Goal: Task Accomplishment & Management: Complete application form

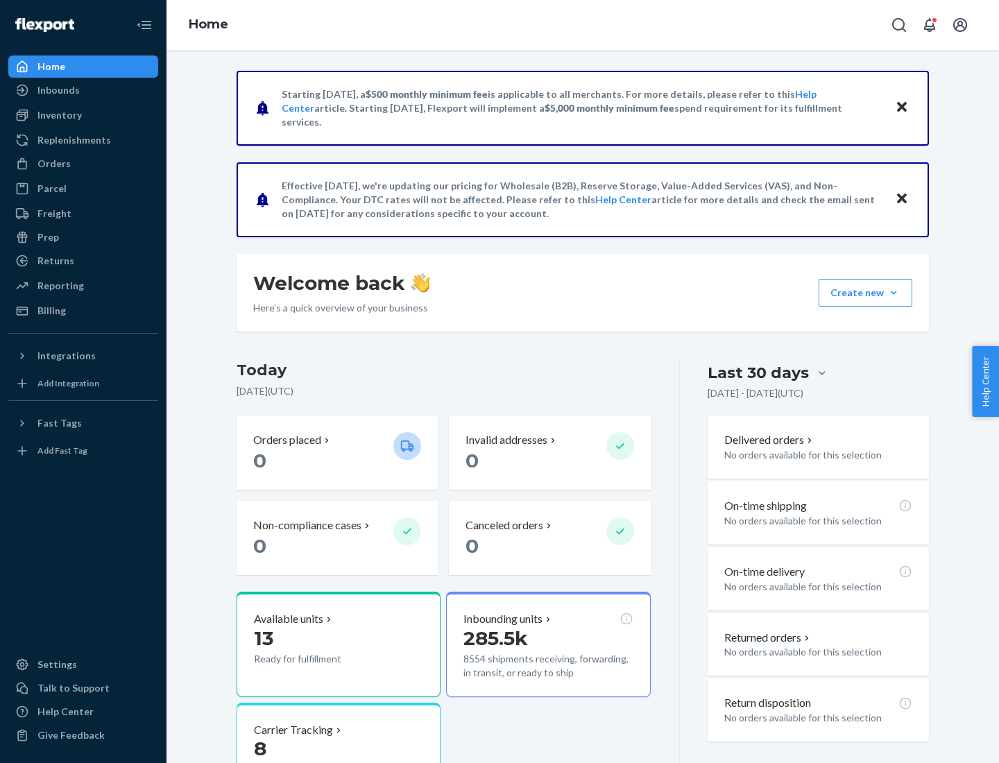
click at [894, 293] on button "Create new Create new inbound Create new order Create new product" at bounding box center [866, 293] width 94 height 28
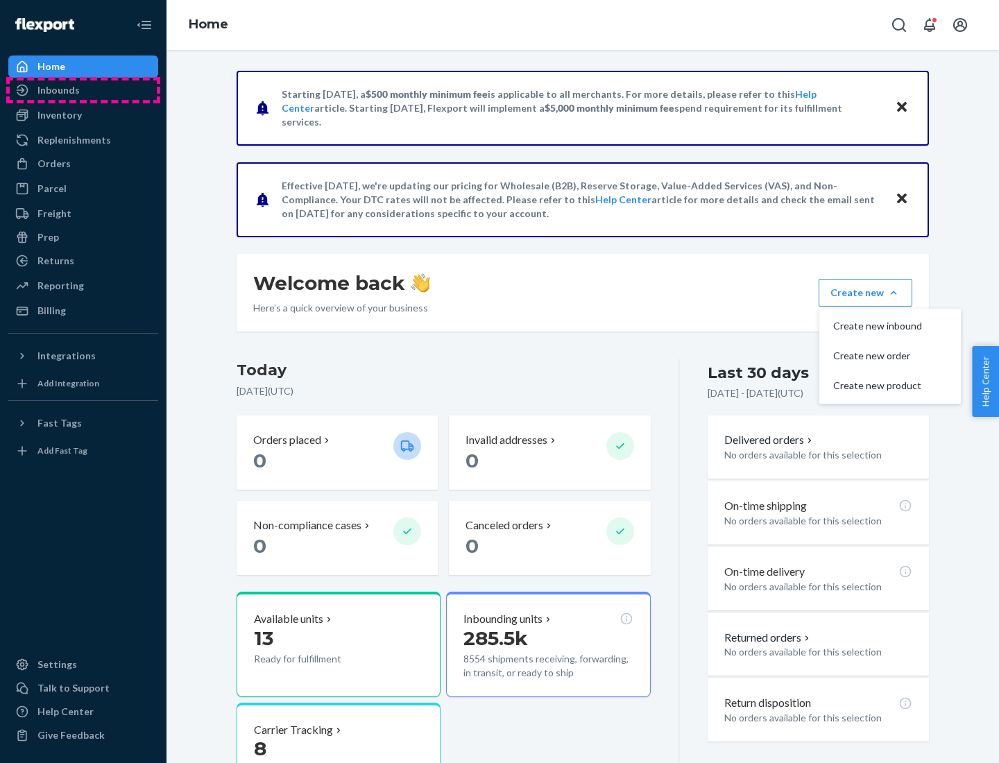
click at [83, 90] on div "Inbounds" at bounding box center [83, 89] width 147 height 19
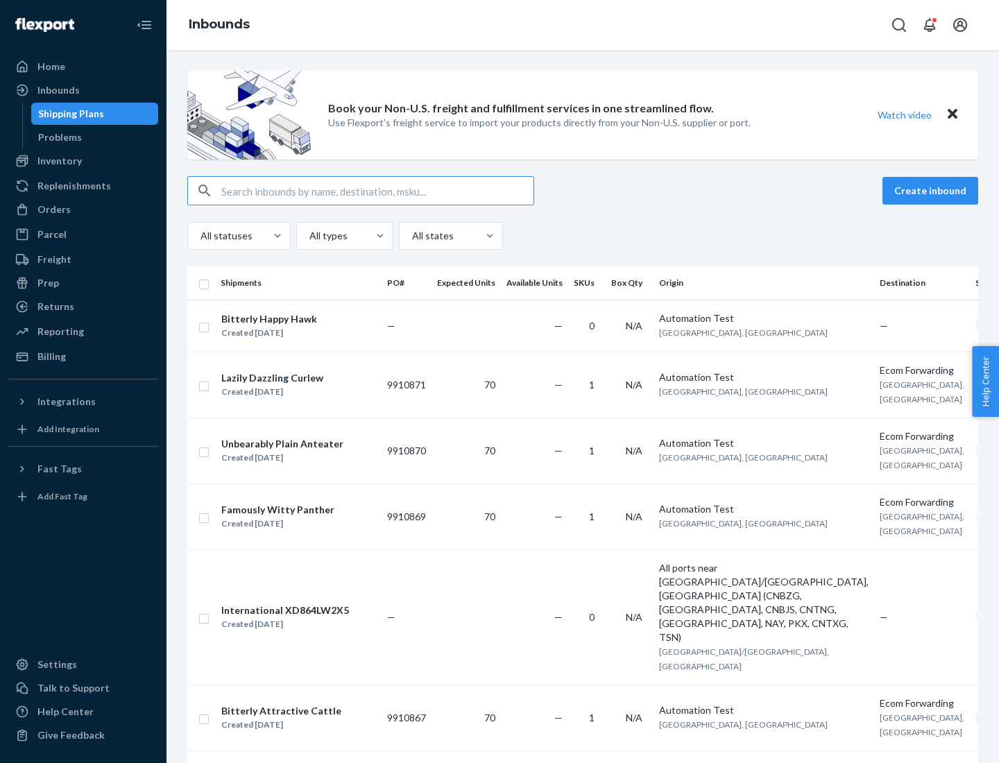
click at [933, 191] on button "Create inbound" at bounding box center [931, 191] width 96 height 28
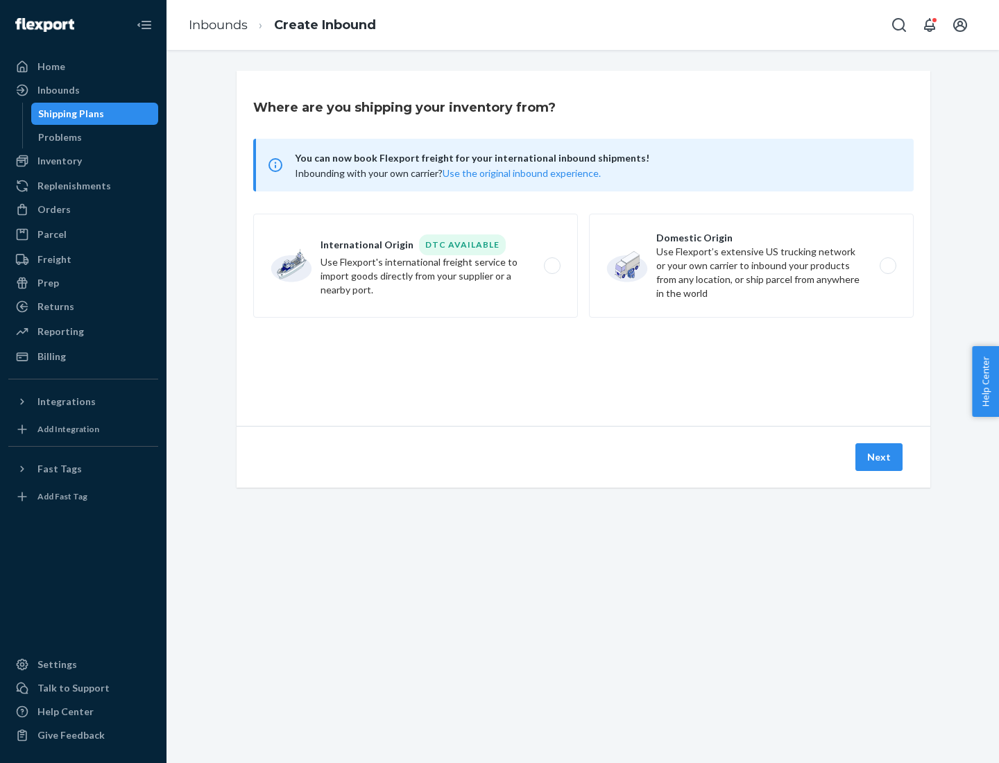
click at [751, 266] on label "Domestic Origin Use Flexport’s extensive US trucking network or your own carrie…" at bounding box center [751, 266] width 325 height 104
click at [887, 266] on input "Domestic Origin Use Flexport’s extensive US trucking network or your own carrie…" at bounding box center [891, 266] width 9 height 9
radio input "true"
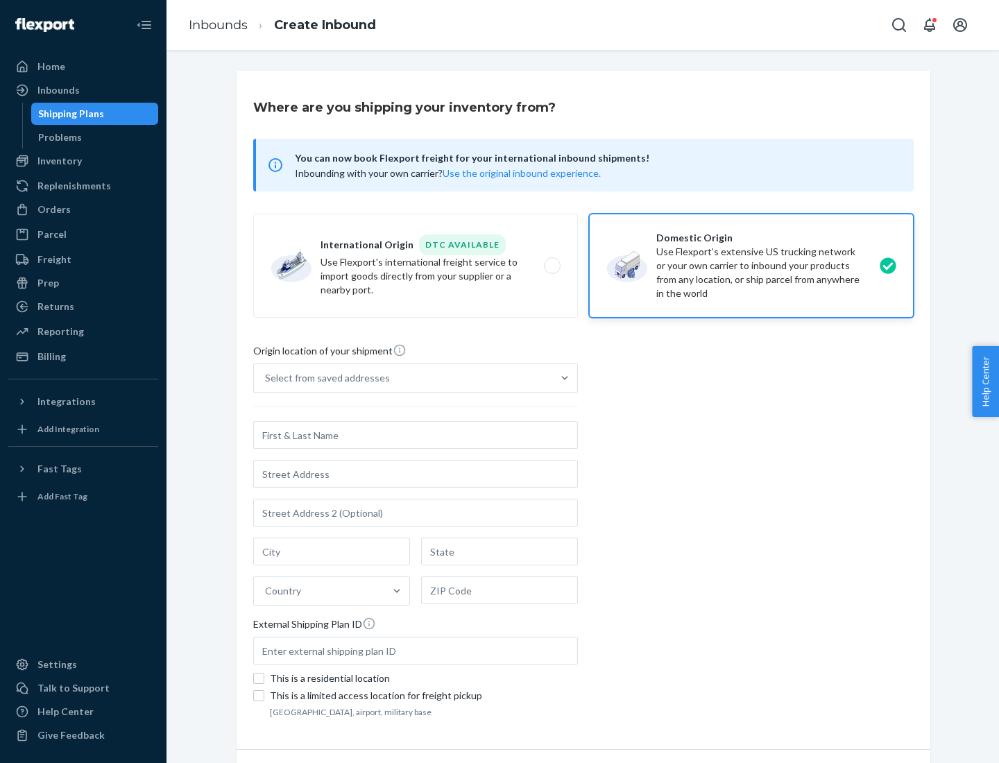
click at [324, 378] on div "Select from saved addresses" at bounding box center [327, 378] width 125 height 14
click at [266, 378] on input "Select from saved addresses" at bounding box center [265, 378] width 1 height 14
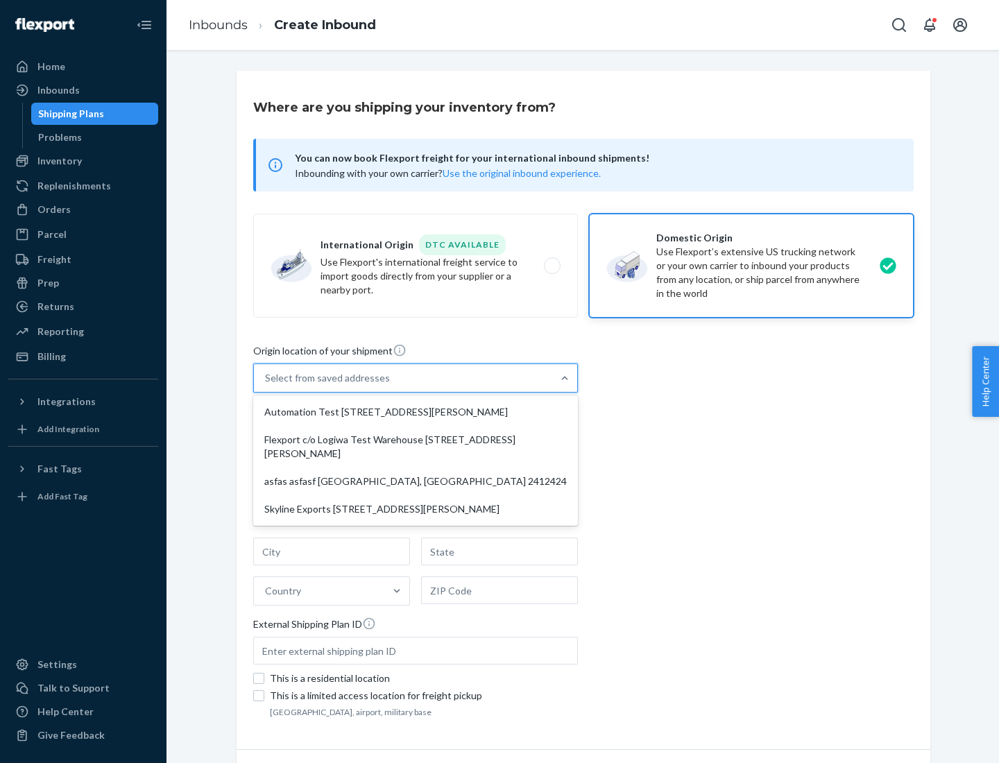
scroll to position [6, 0]
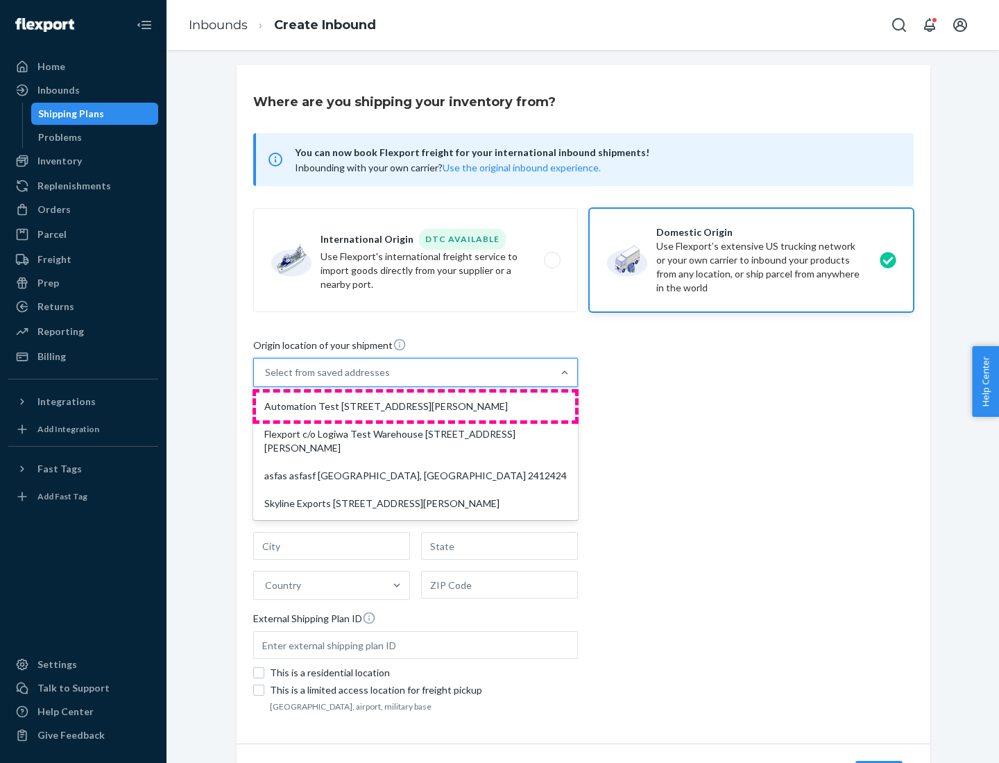
click at [416, 407] on div "Automation Test [STREET_ADDRESS][PERSON_NAME]" at bounding box center [415, 407] width 319 height 28
click at [266, 380] on input "option Automation Test [STREET_ADDRESS][PERSON_NAME] focused, 1 of 4. 4 results…" at bounding box center [265, 373] width 1 height 14
type input "Automation Test"
type input "9th Floor"
type input "[GEOGRAPHIC_DATA]"
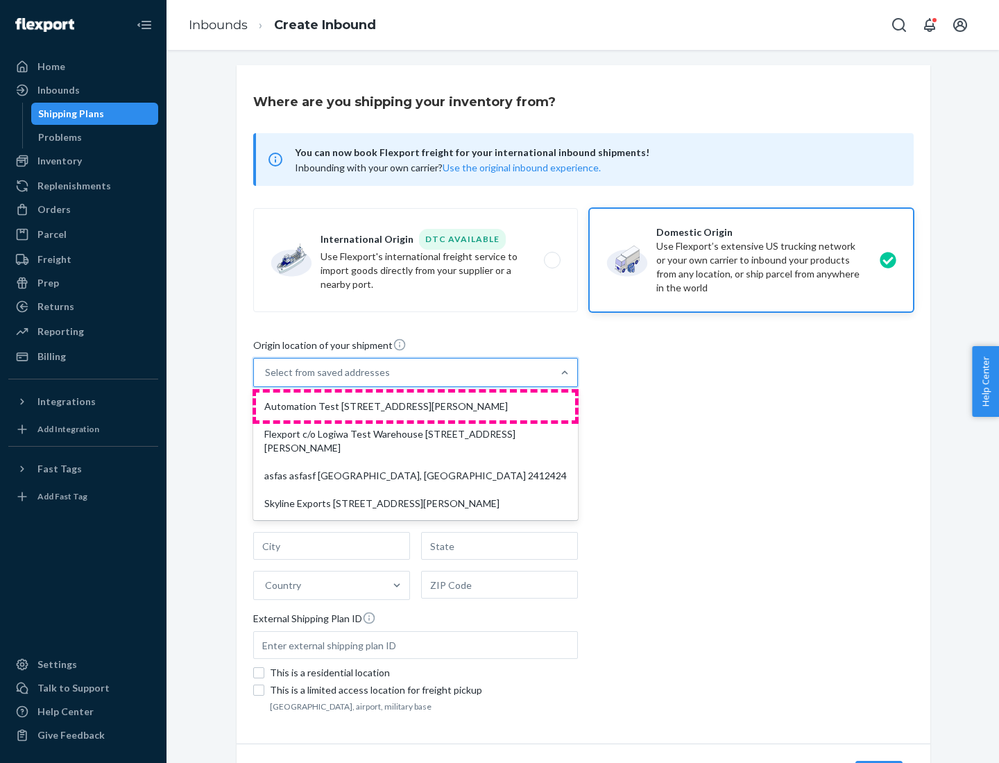
type input "CA"
type input "94104"
type input "[STREET_ADDRESS][PERSON_NAME]"
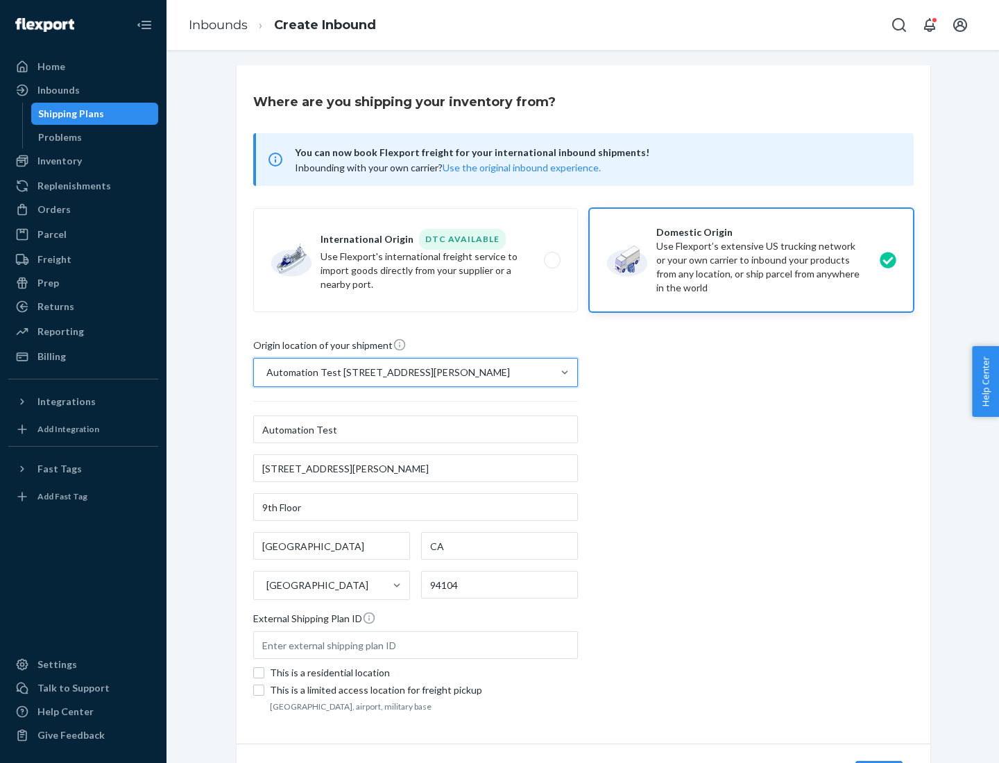
scroll to position [81, 0]
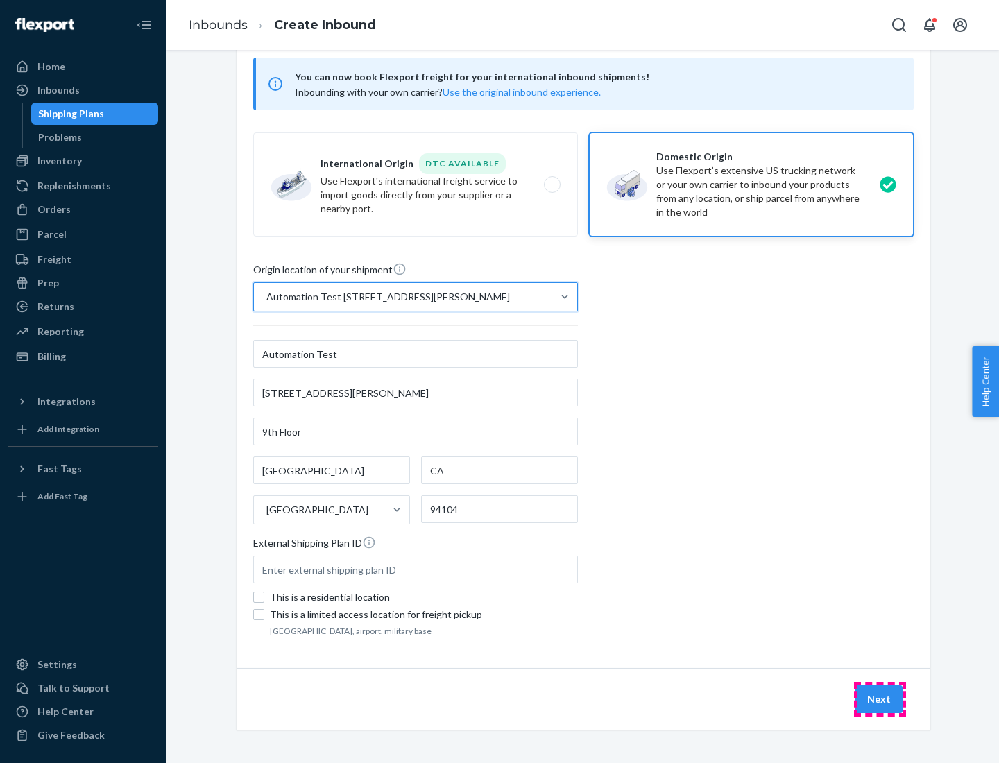
click at [880, 699] on button "Next" at bounding box center [879, 700] width 47 height 28
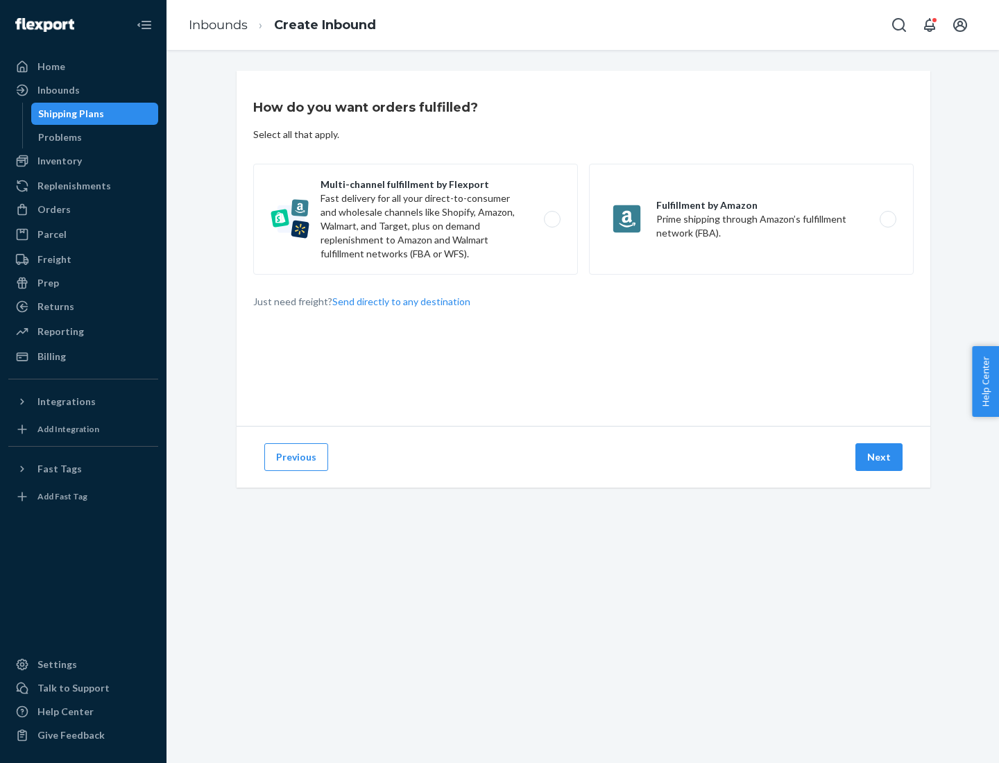
click at [416, 219] on label "Multi-channel fulfillment by Flexport Fast delivery for all your direct-to-cons…" at bounding box center [415, 219] width 325 height 111
click at [552, 219] on input "Multi-channel fulfillment by Flexport Fast delivery for all your direct-to-cons…" at bounding box center [556, 219] width 9 height 9
radio input "true"
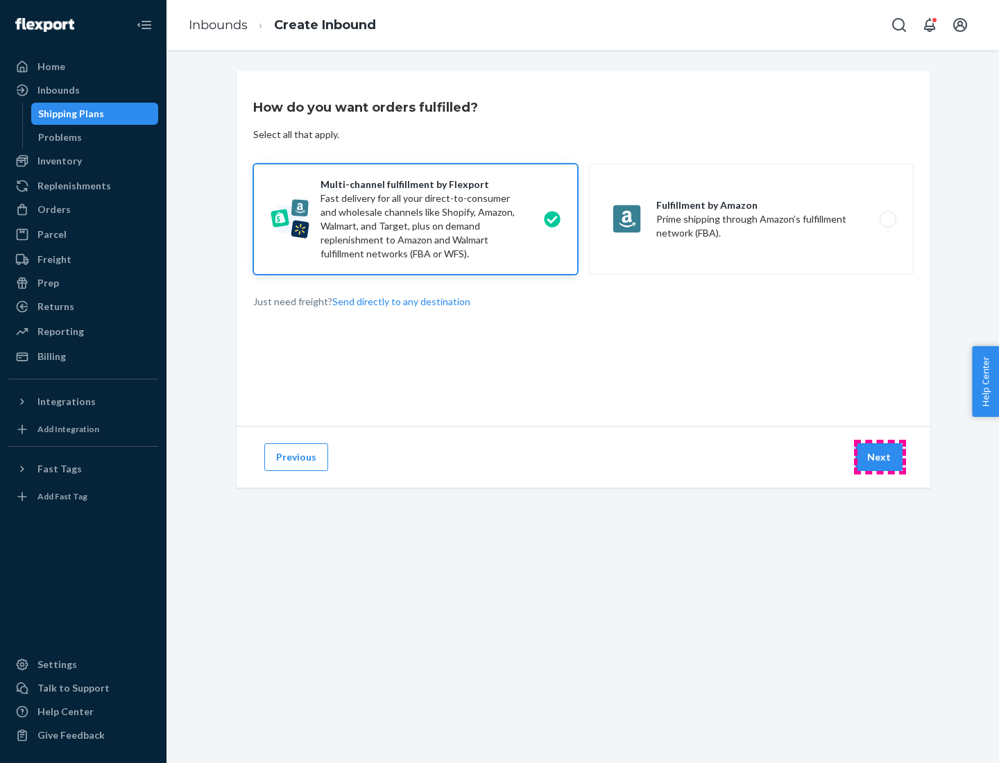
click at [880, 457] on button "Next" at bounding box center [879, 457] width 47 height 28
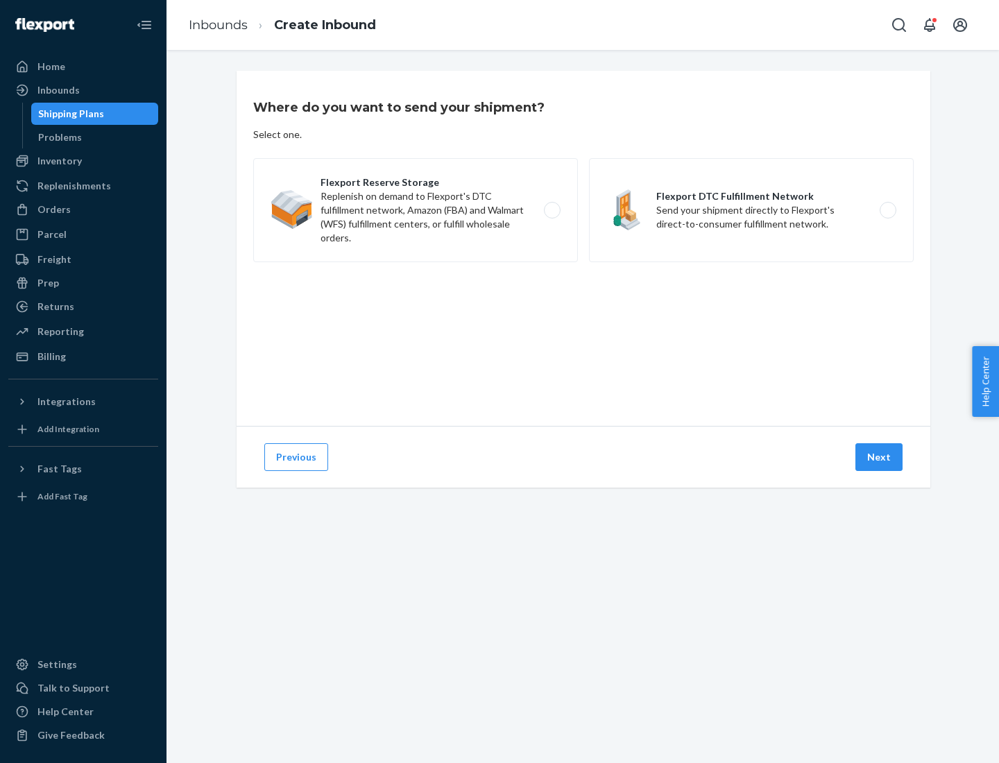
click at [751, 210] on label "Flexport DTC Fulfillment Network Send your shipment directly to Flexport's dire…" at bounding box center [751, 210] width 325 height 104
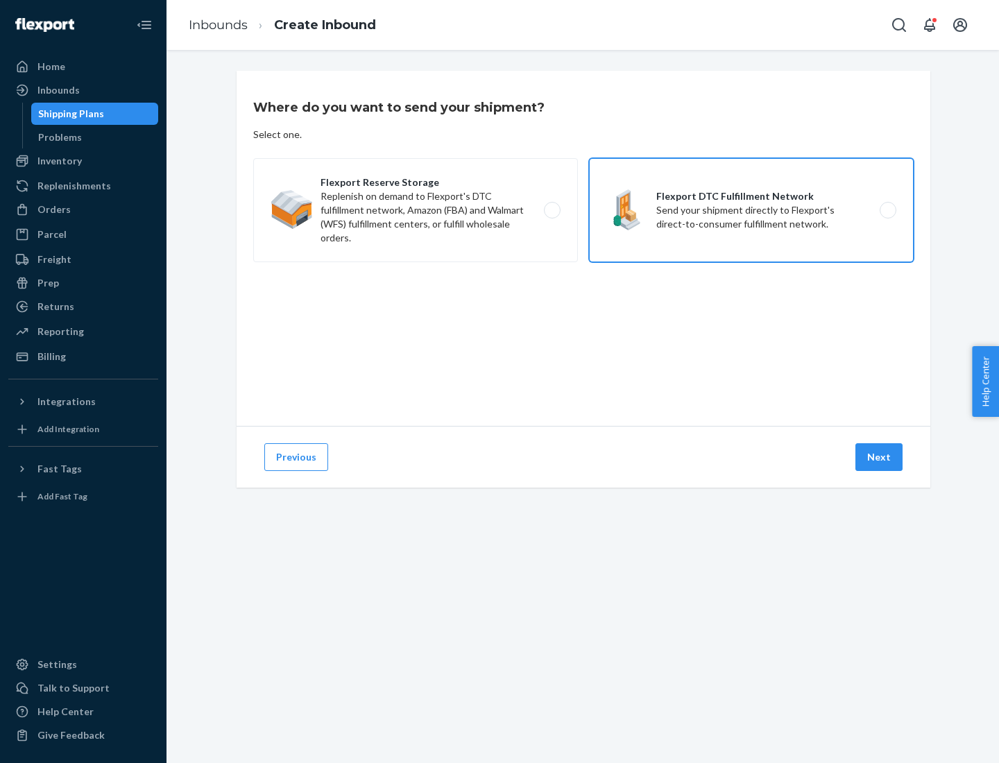
click at [887, 210] on input "Flexport DTC Fulfillment Network Send your shipment directly to Flexport's dire…" at bounding box center [891, 210] width 9 height 9
radio input "true"
click at [880, 457] on button "Next" at bounding box center [879, 457] width 47 height 28
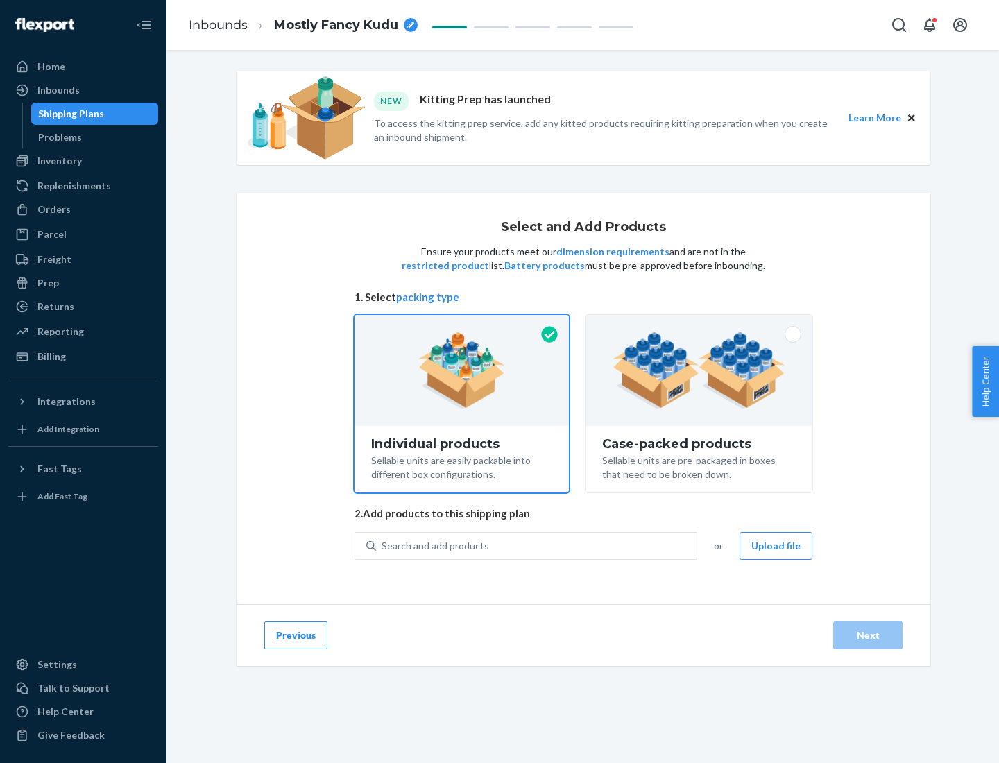
click at [699, 371] on img at bounding box center [699, 370] width 173 height 76
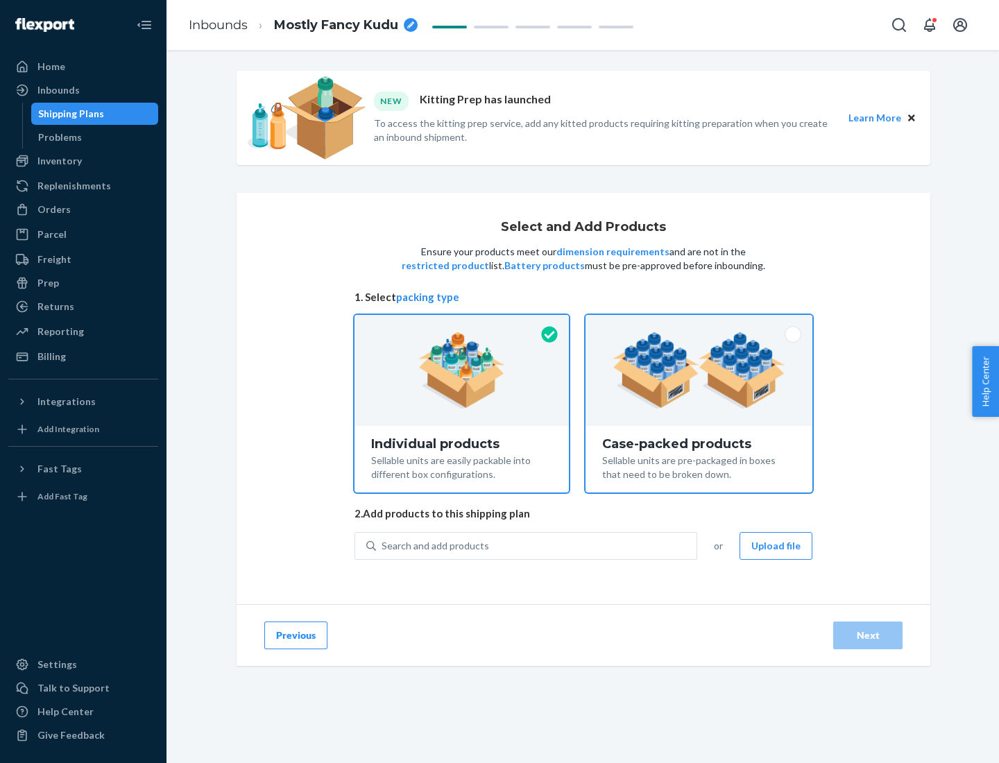
click at [699, 324] on input "Case-packed products Sellable units are pre-packaged in boxes that need to be b…" at bounding box center [699, 319] width 9 height 9
radio input "true"
radio input "false"
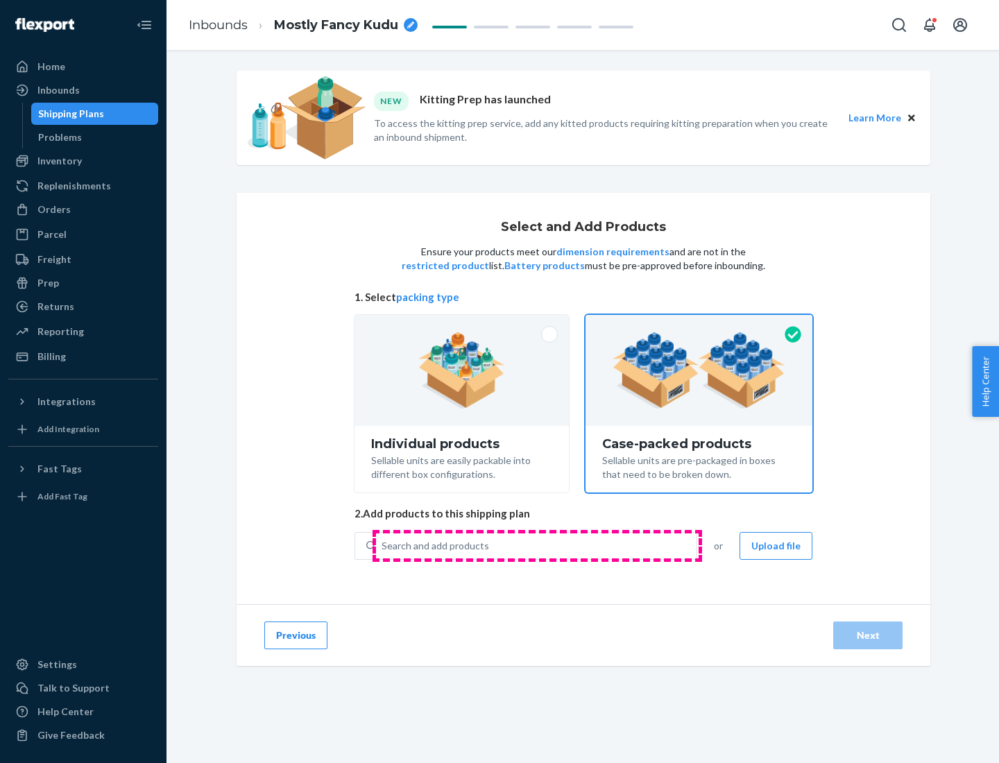
click at [537, 545] on div "Search and add products" at bounding box center [536, 546] width 321 height 25
click at [383, 545] on input "Search and add products" at bounding box center [382, 546] width 1 height 14
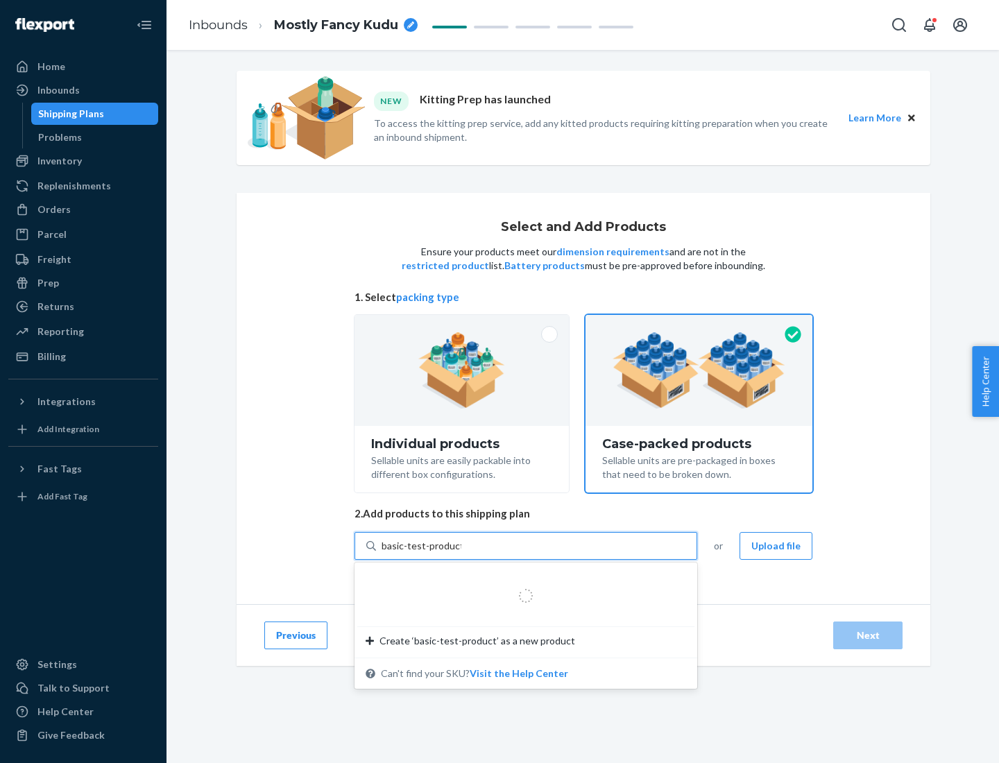
type input "basic-test-product-1"
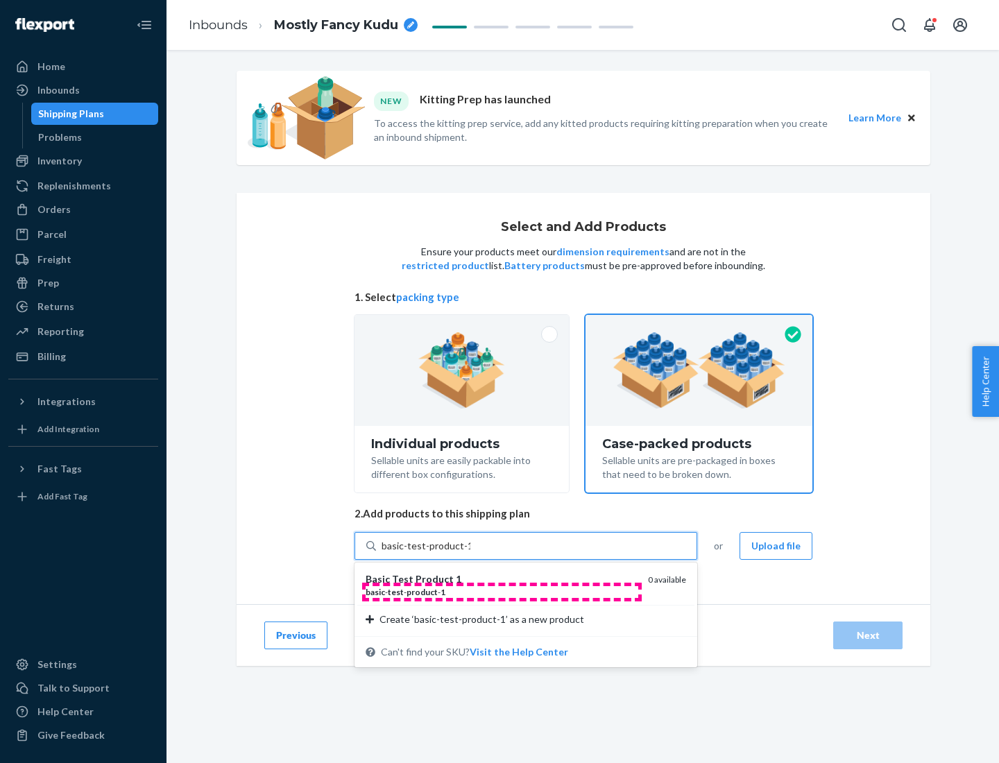
click at [502, 592] on div "basic - test - product - 1" at bounding box center [501, 592] width 271 height 12
click at [470, 553] on input "basic-test-product-1" at bounding box center [426, 546] width 89 height 14
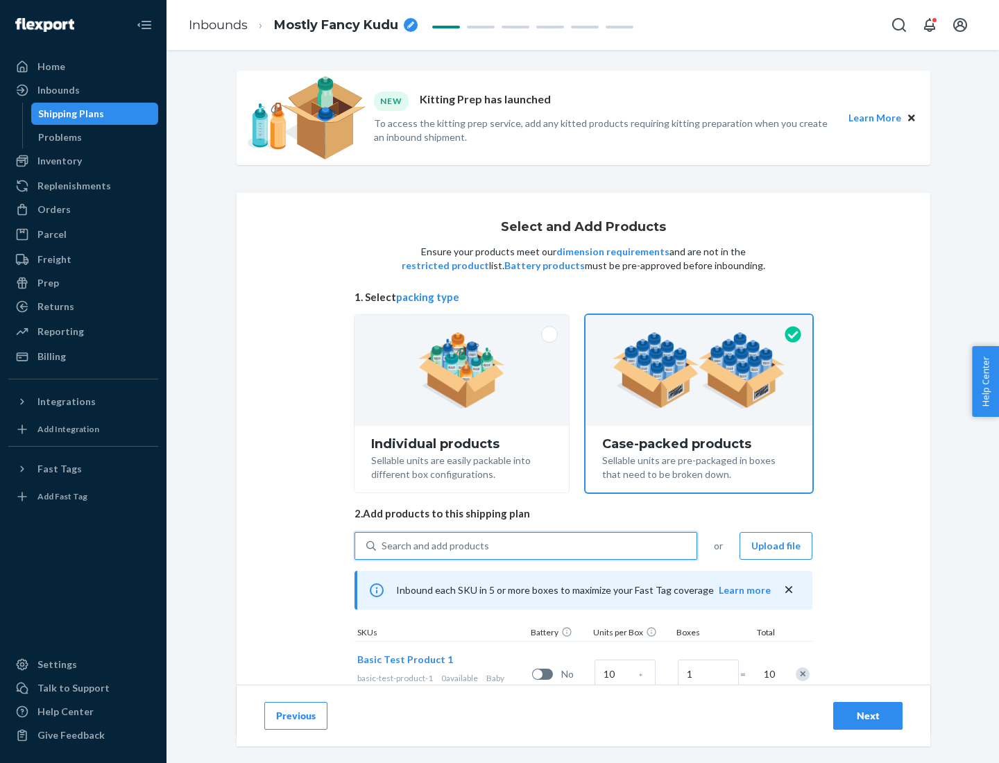
scroll to position [50, 0]
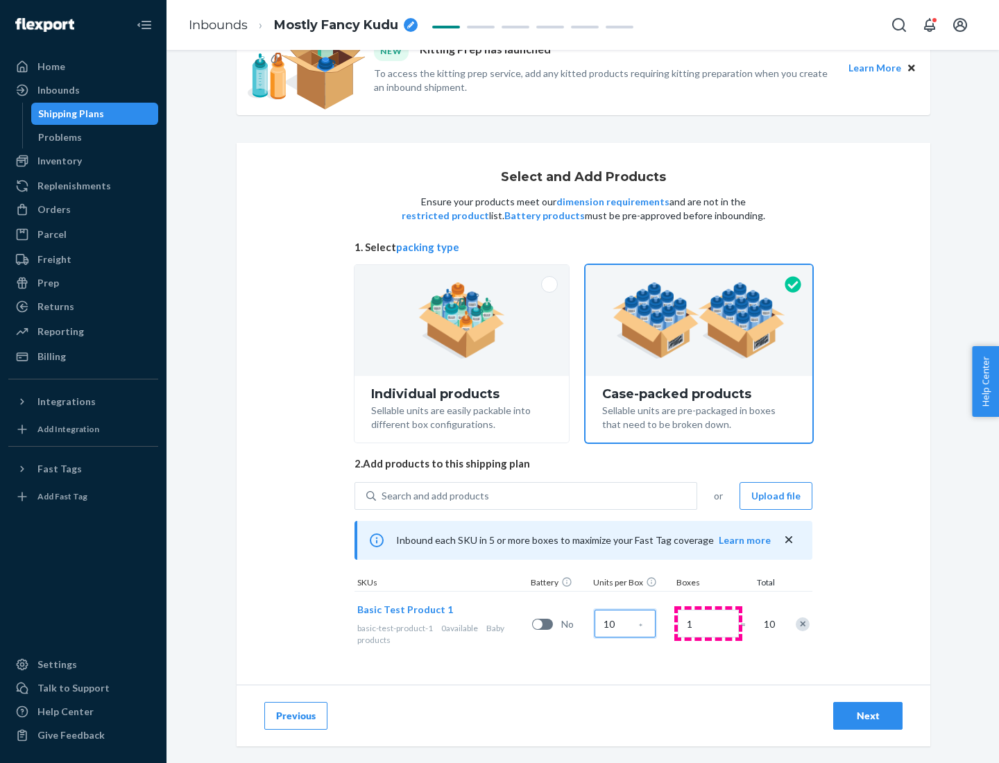
type input "10"
type input "7"
click at [868, 716] on div "Next" at bounding box center [868, 716] width 46 height 14
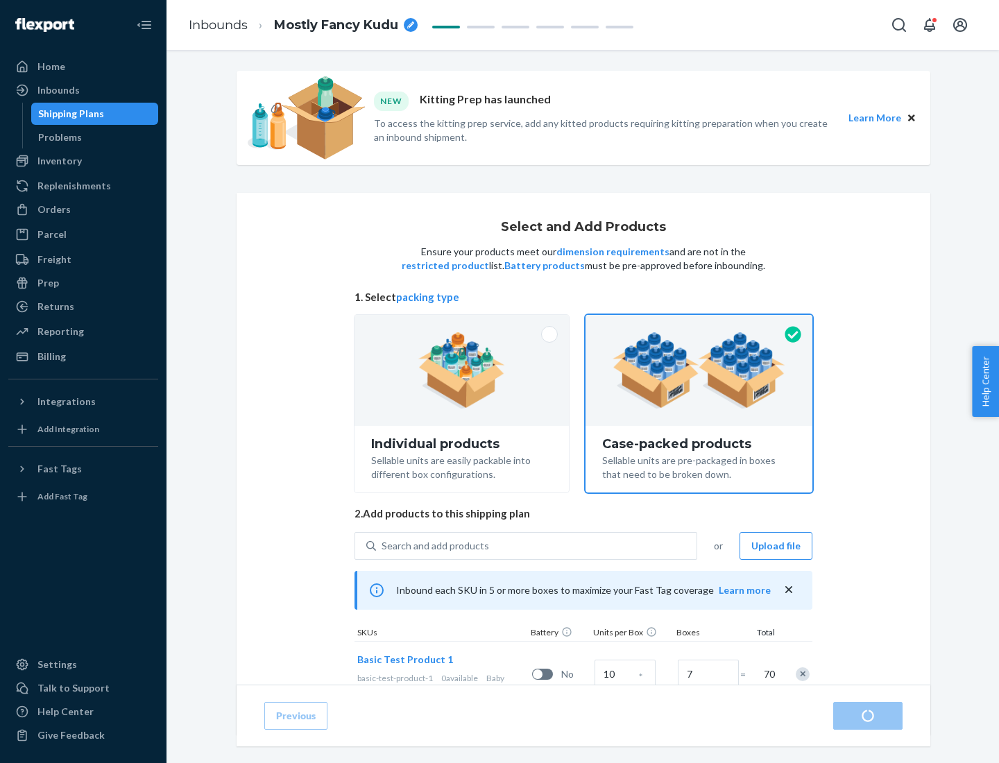
radio input "true"
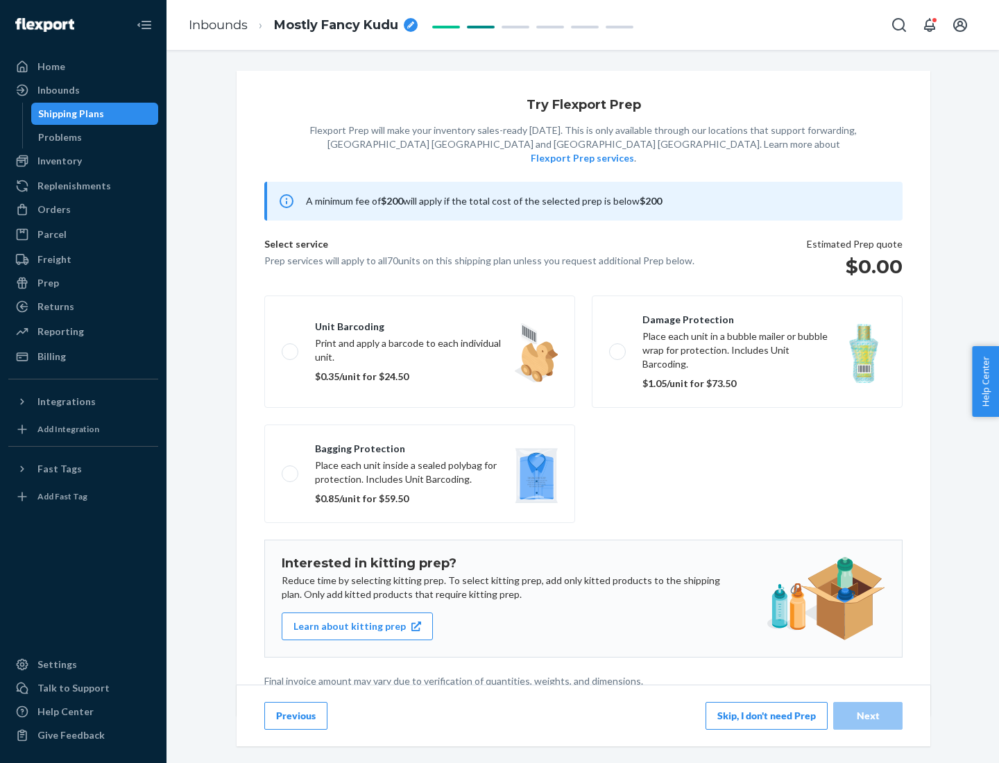
scroll to position [3, 0]
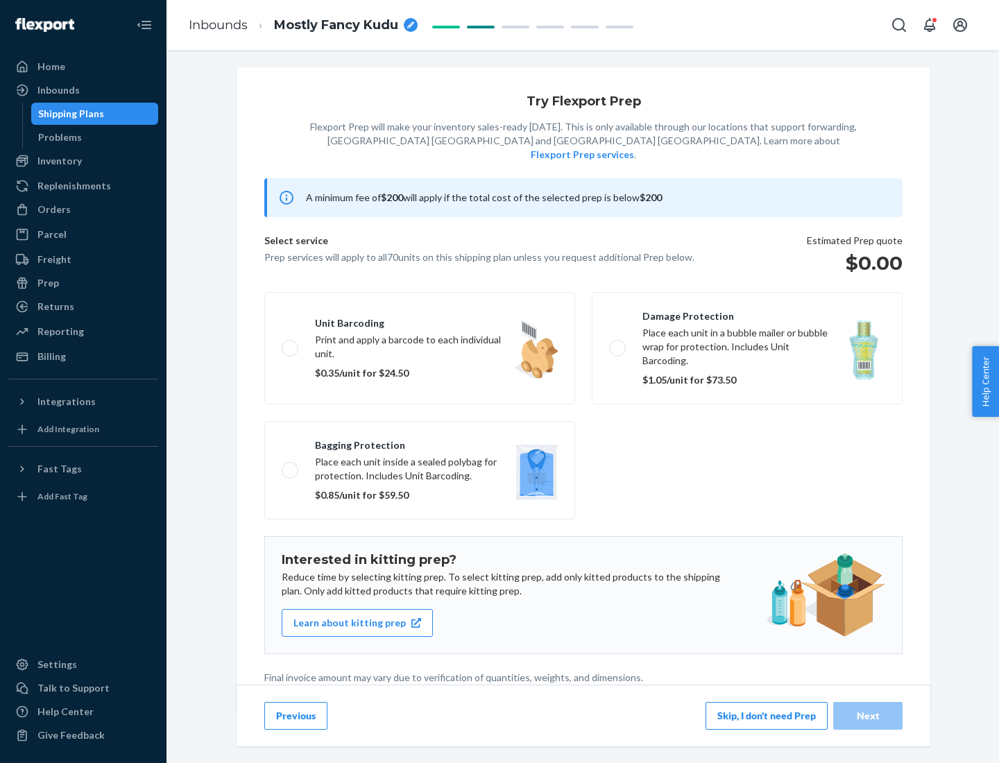
click at [420, 442] on label "Bagging protection Place each unit inside a sealed polybag for protection. Incl…" at bounding box center [419, 470] width 311 height 99
click at [291, 466] on input "Bagging protection Place each unit inside a sealed polybag for protection. Incl…" at bounding box center [286, 470] width 9 height 9
checkbox input "true"
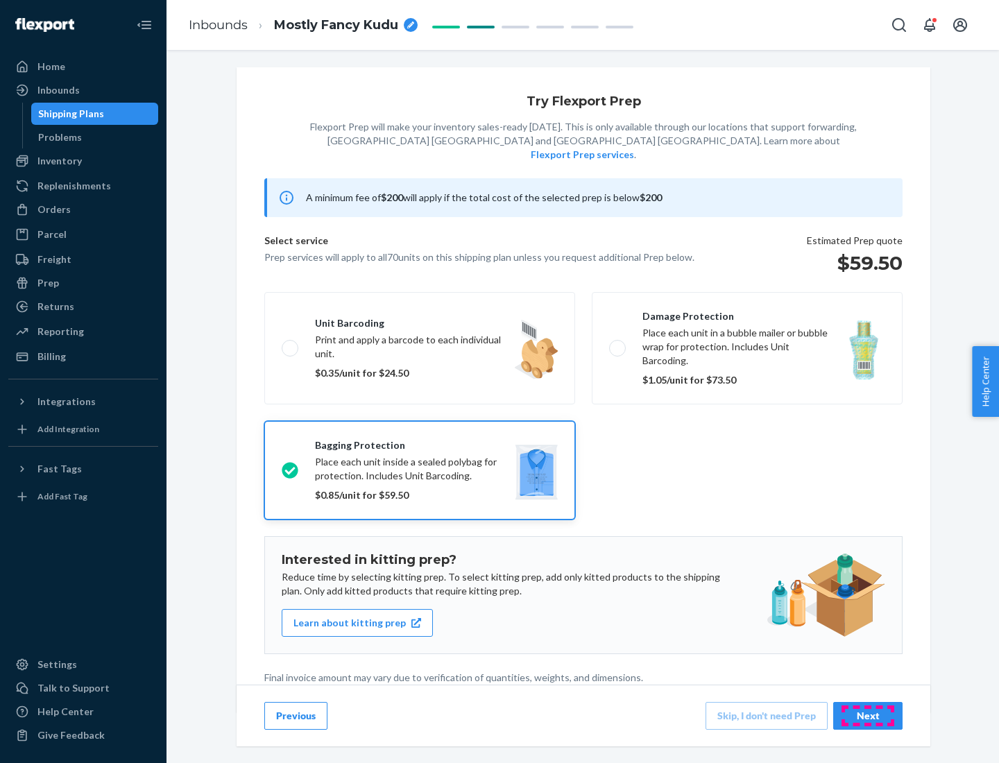
click at [868, 715] on div "Next" at bounding box center [868, 716] width 46 height 14
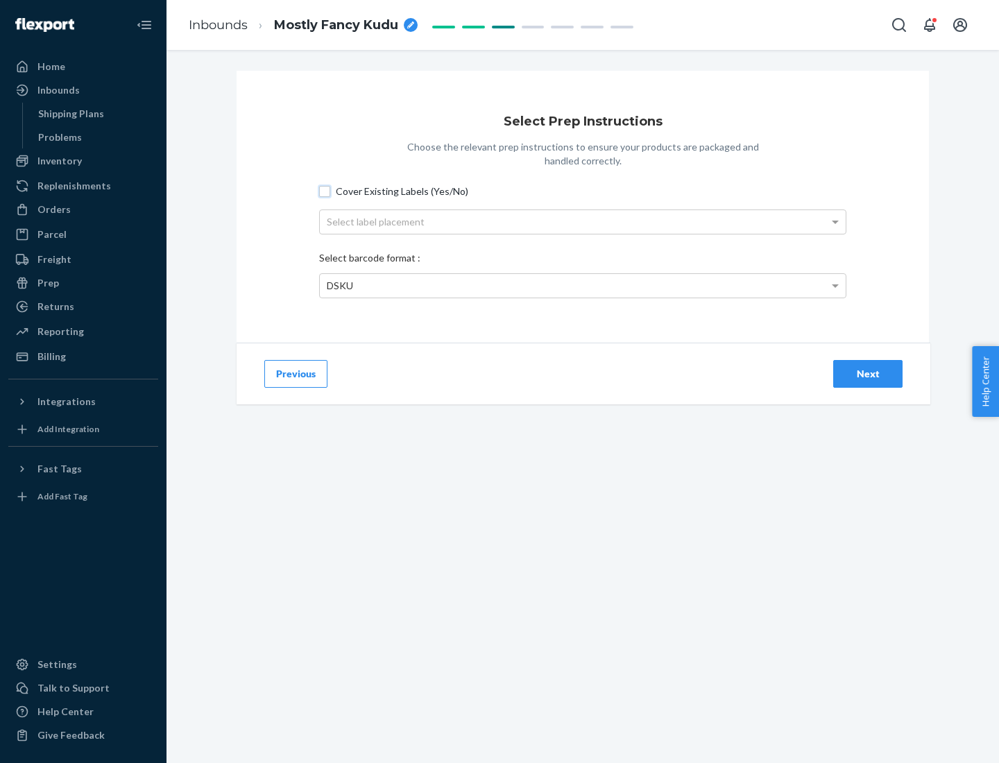
click at [325, 191] on input "Cover Existing Labels (Yes/No)" at bounding box center [324, 191] width 11 height 11
checkbox input "true"
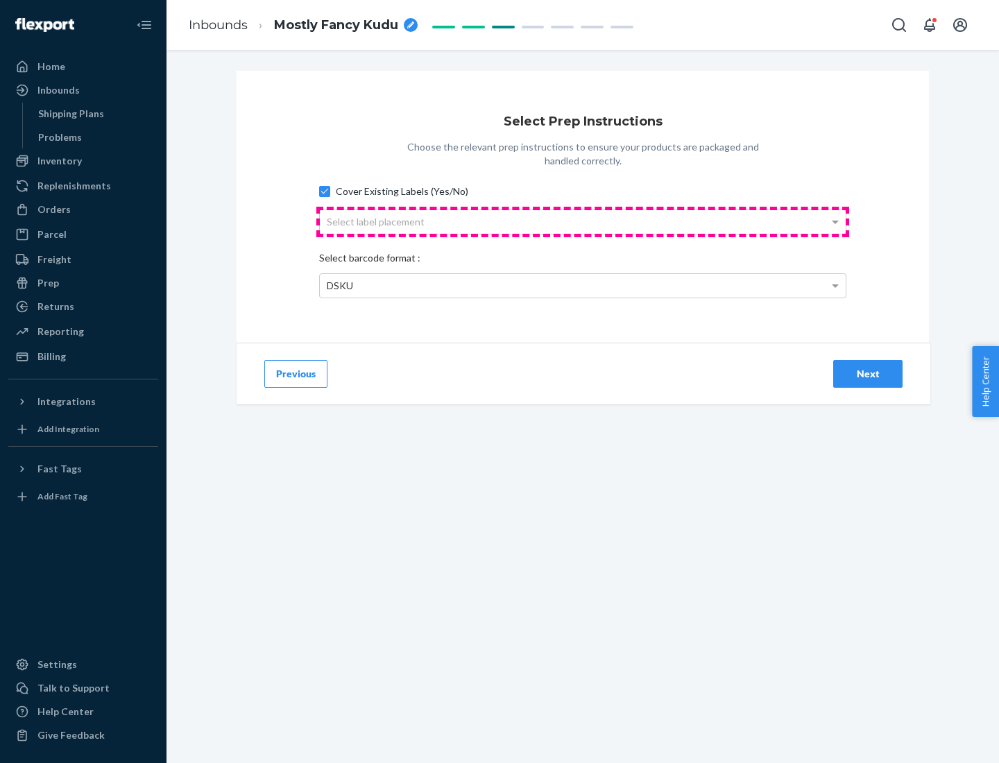
click at [583, 221] on div "Select label placement" at bounding box center [583, 222] width 526 height 24
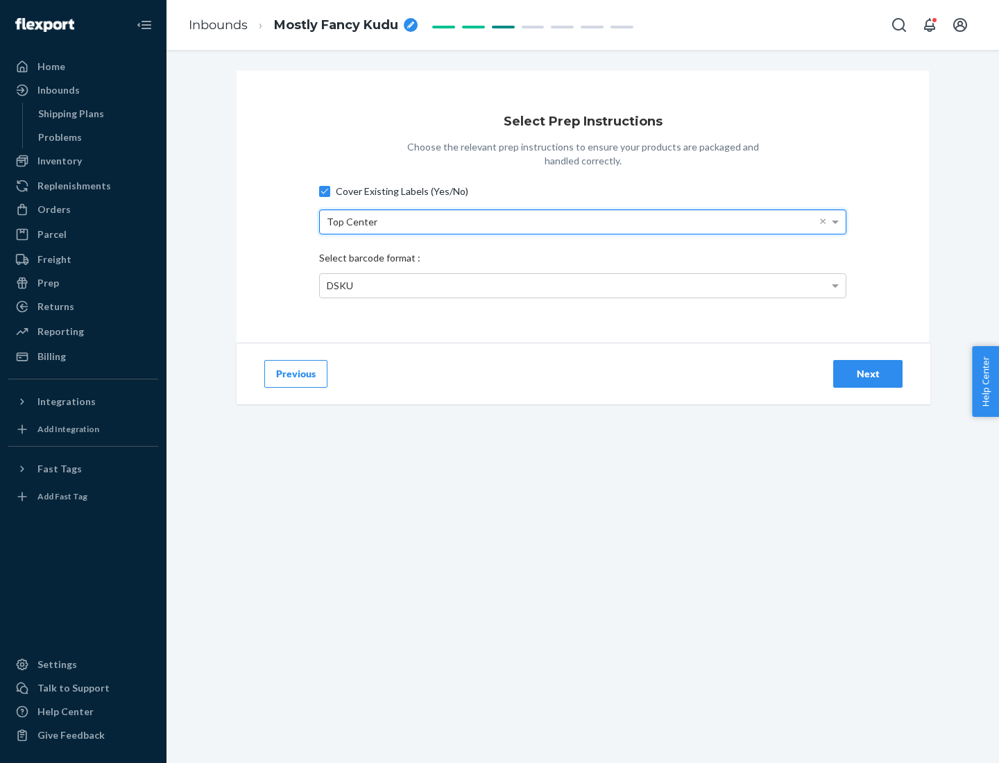
click at [583, 285] on div "DSKU" at bounding box center [583, 286] width 526 height 24
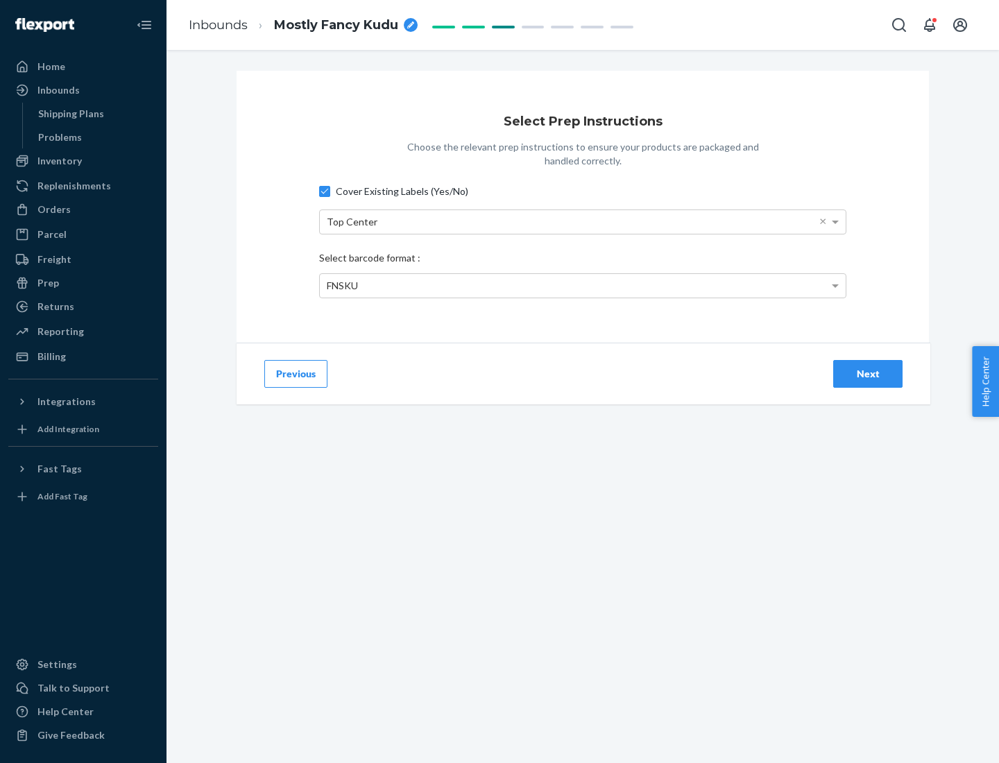
click at [868, 373] on div "Next" at bounding box center [868, 374] width 46 height 14
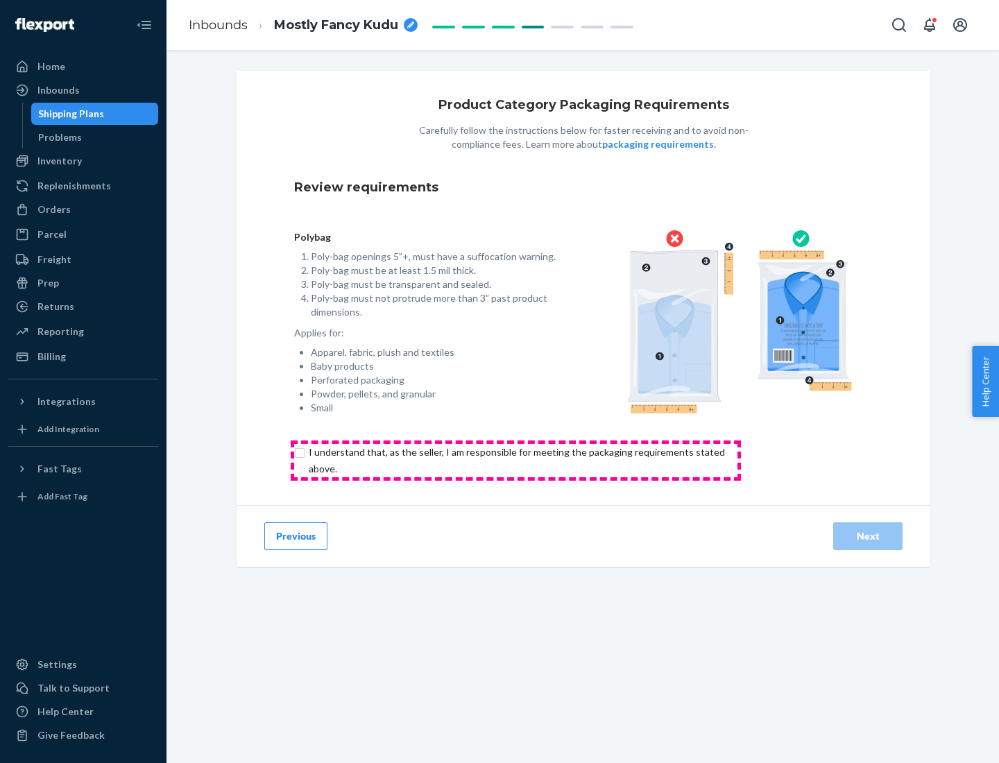
click at [516, 460] on input "checkbox" at bounding box center [524, 460] width 461 height 33
checkbox input "true"
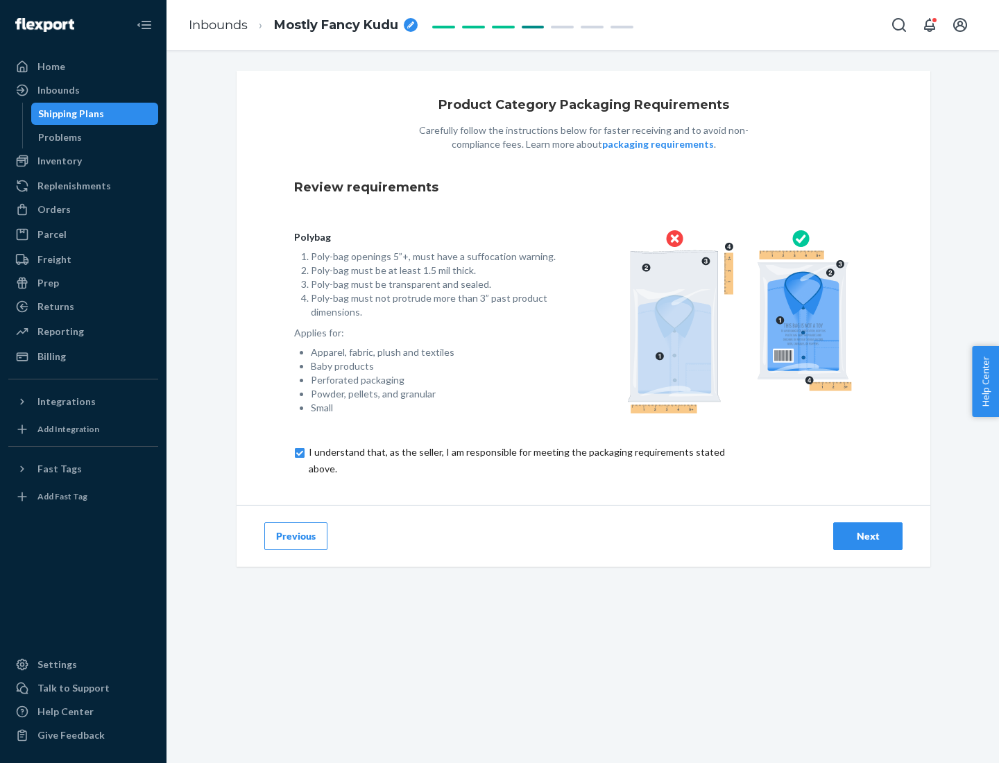
click at [868, 536] on div "Next" at bounding box center [868, 536] width 46 height 14
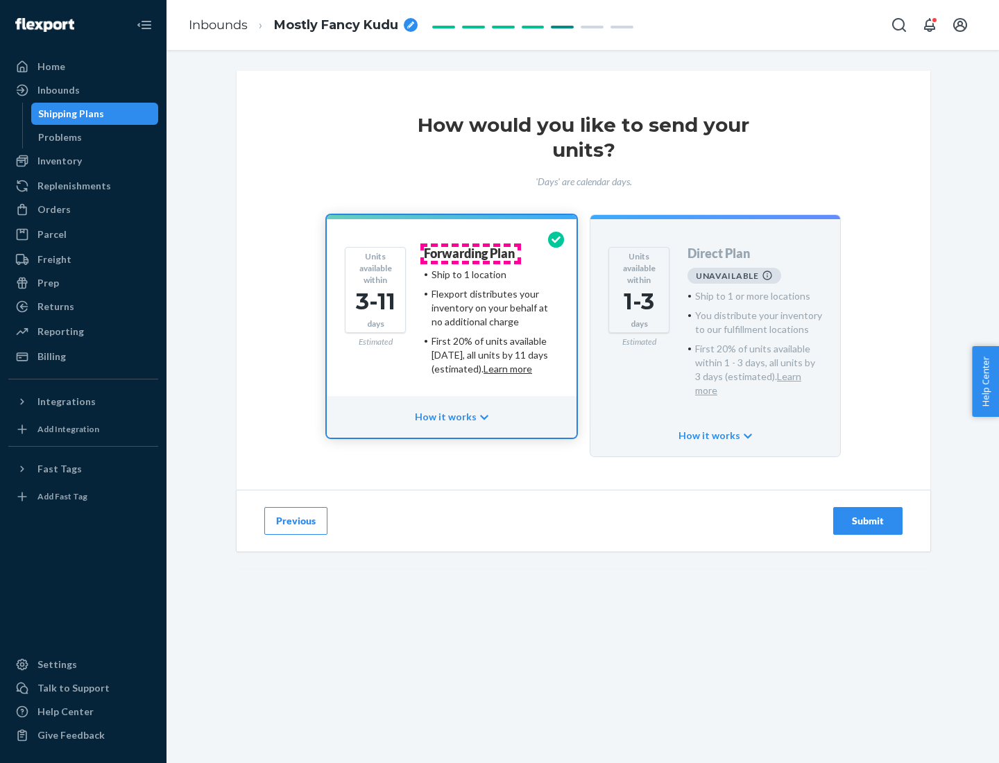
click at [470, 253] on h4 "Forwarding Plan" at bounding box center [469, 254] width 91 height 14
click at [868, 514] on div "Submit" at bounding box center [868, 521] width 46 height 14
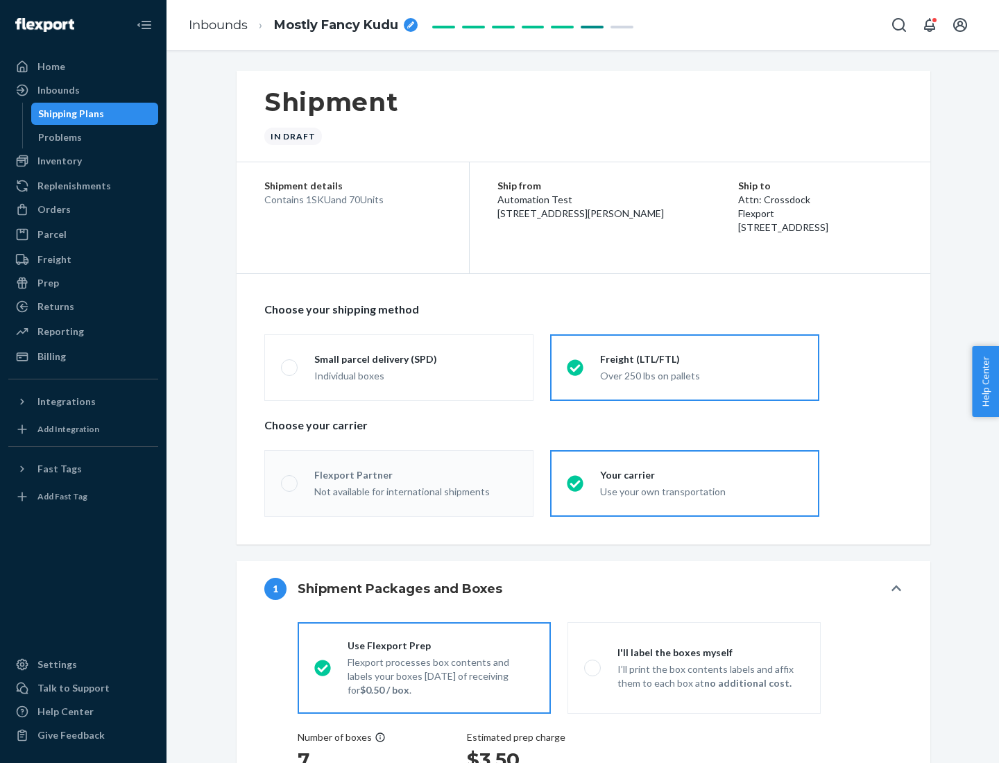
radio input "true"
radio input "false"
radio input "true"
radio input "false"
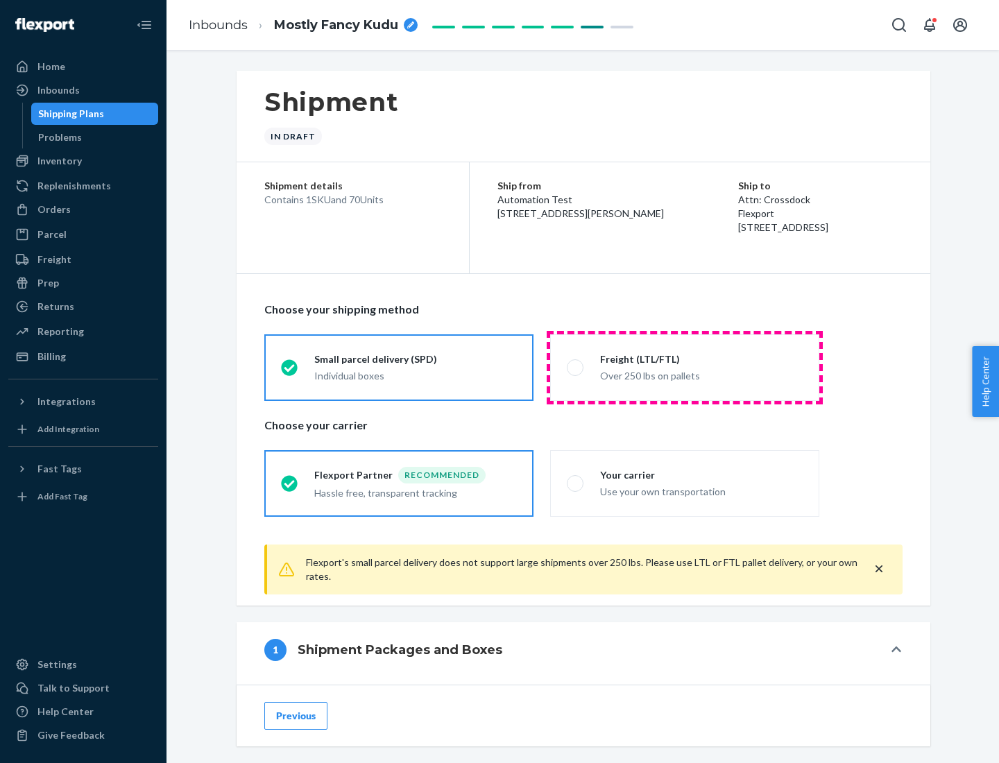
click at [685, 367] on div "Over 250 lbs on pallets" at bounding box center [701, 374] width 203 height 17
click at [576, 367] on input "Freight (LTL/FTL) Over 250 lbs on pallets" at bounding box center [571, 367] width 9 height 9
radio input "true"
radio input "false"
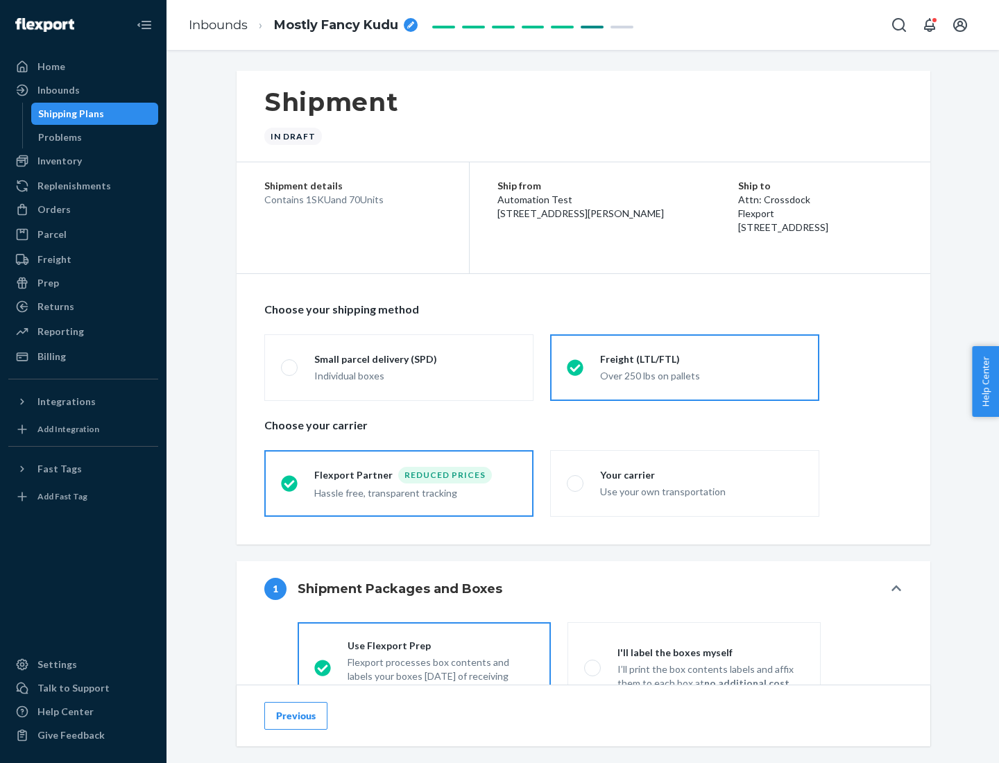
scroll to position [77, 0]
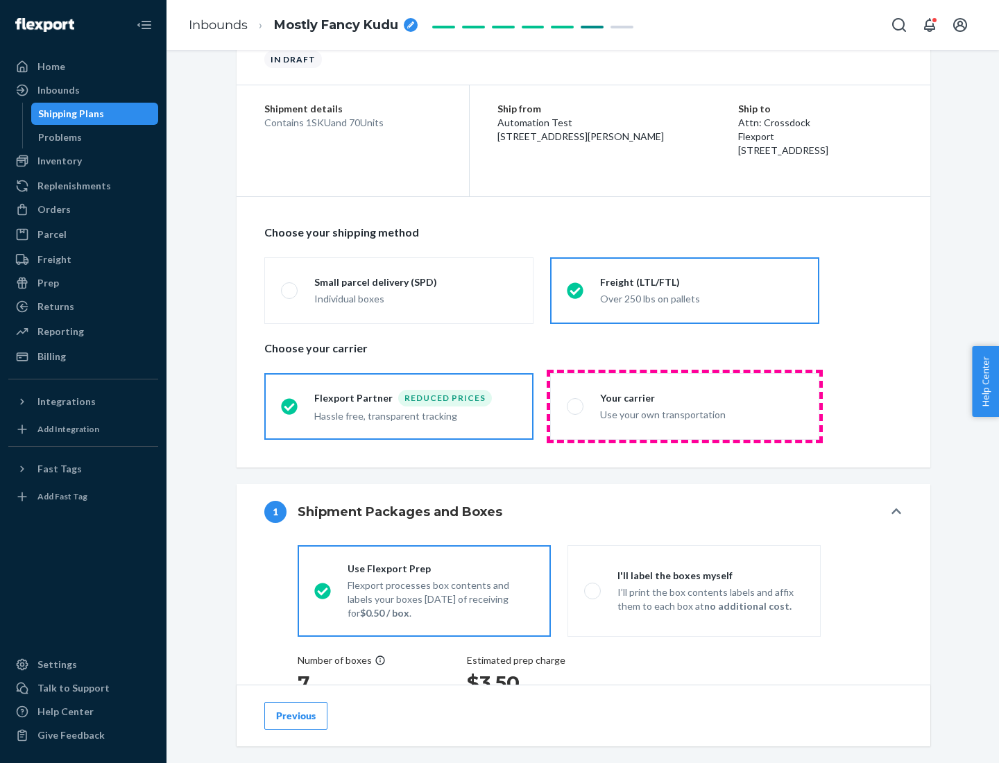
click at [685, 406] on div "Use your own transportation" at bounding box center [701, 413] width 203 height 17
click at [576, 406] on input "Your carrier Use your own transportation" at bounding box center [571, 406] width 9 height 9
radio input "true"
radio input "false"
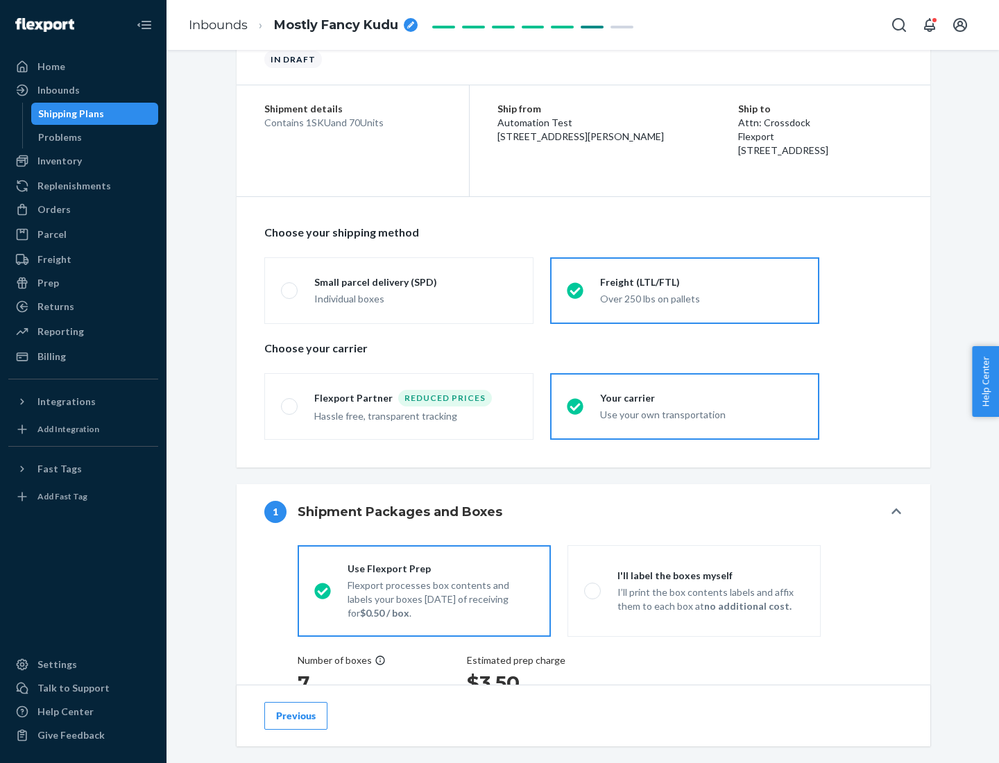
scroll to position [262, 0]
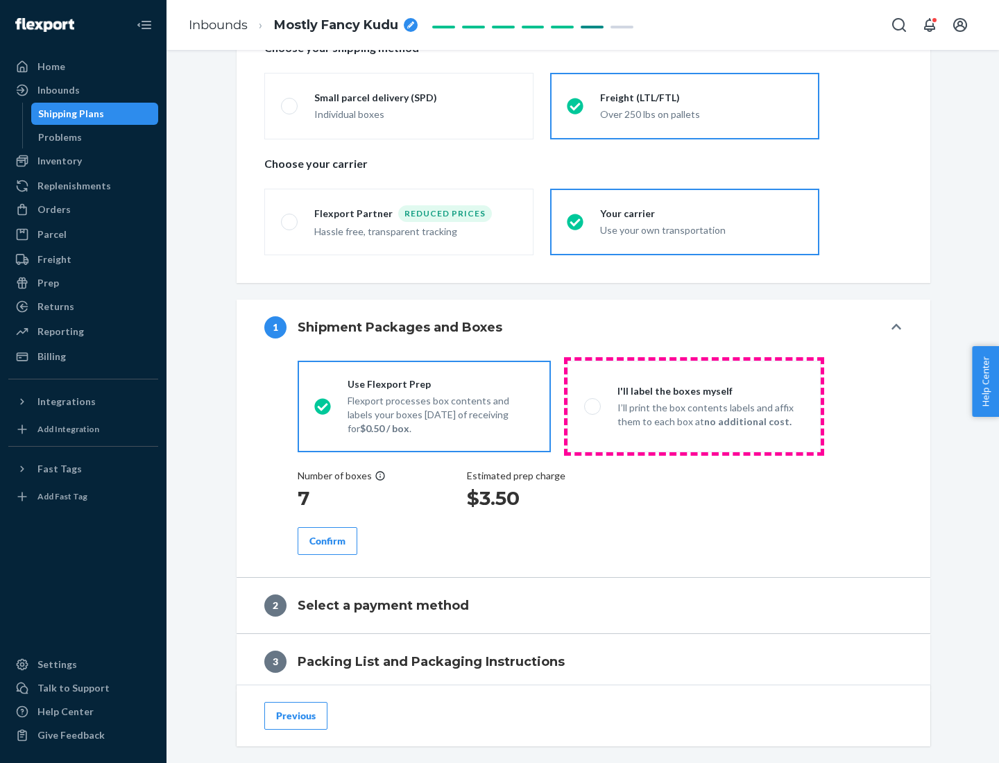
click at [694, 406] on p "I’ll print the box contents labels and affix them to each box at no additional …" at bounding box center [711, 415] width 187 height 28
click at [593, 406] on input "I'll label the boxes myself I’ll print the box contents labels and affix them t…" at bounding box center [588, 406] width 9 height 9
radio input "true"
radio input "false"
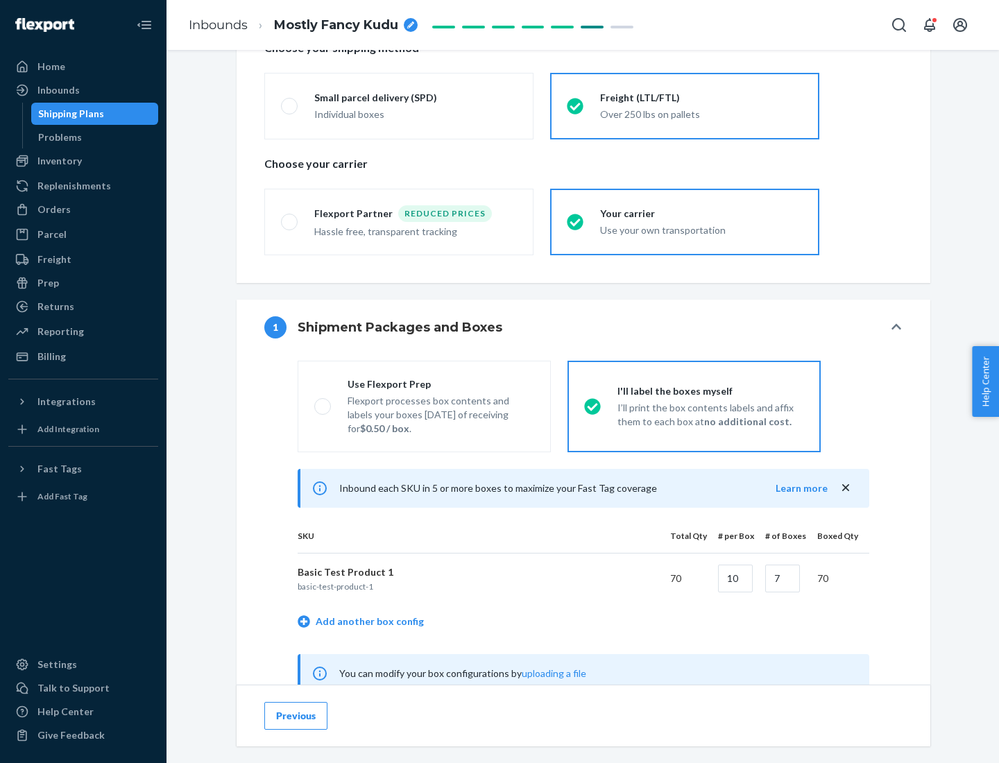
scroll to position [434, 0]
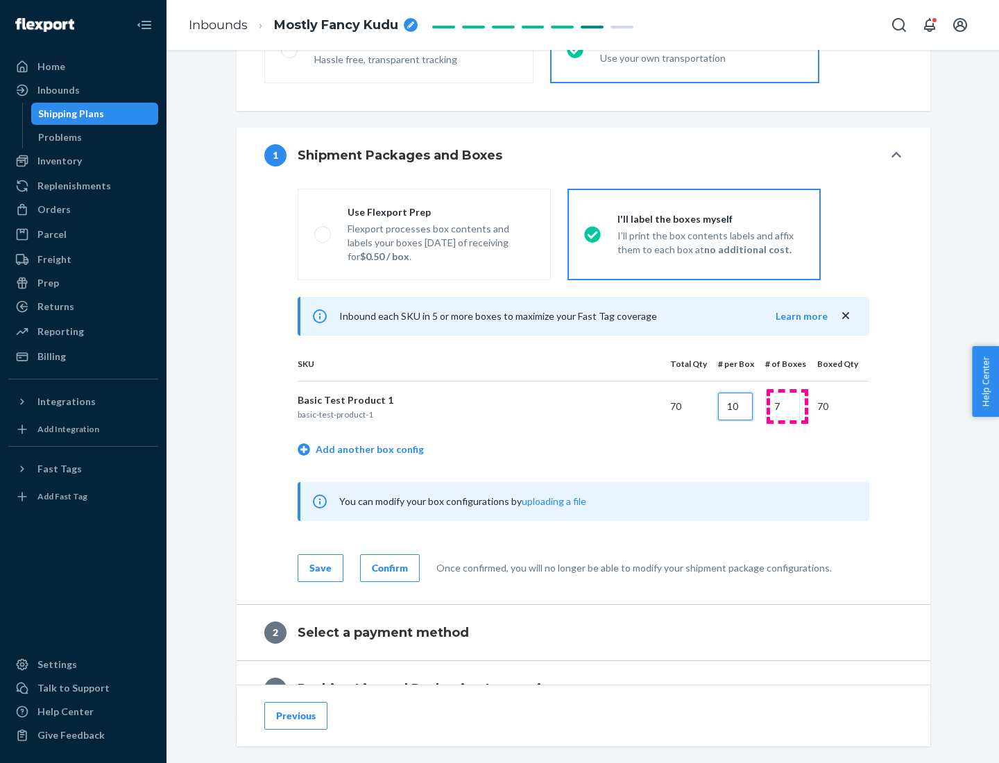
type input "10"
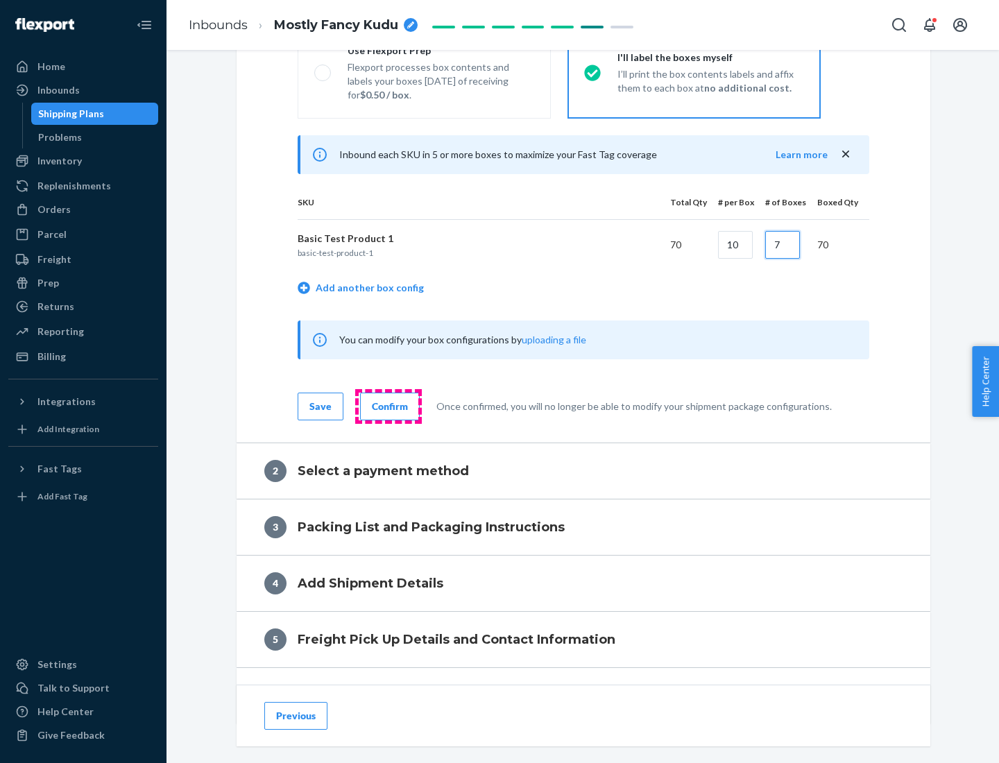
type input "7"
click at [388, 406] on div "Confirm" at bounding box center [390, 407] width 36 height 14
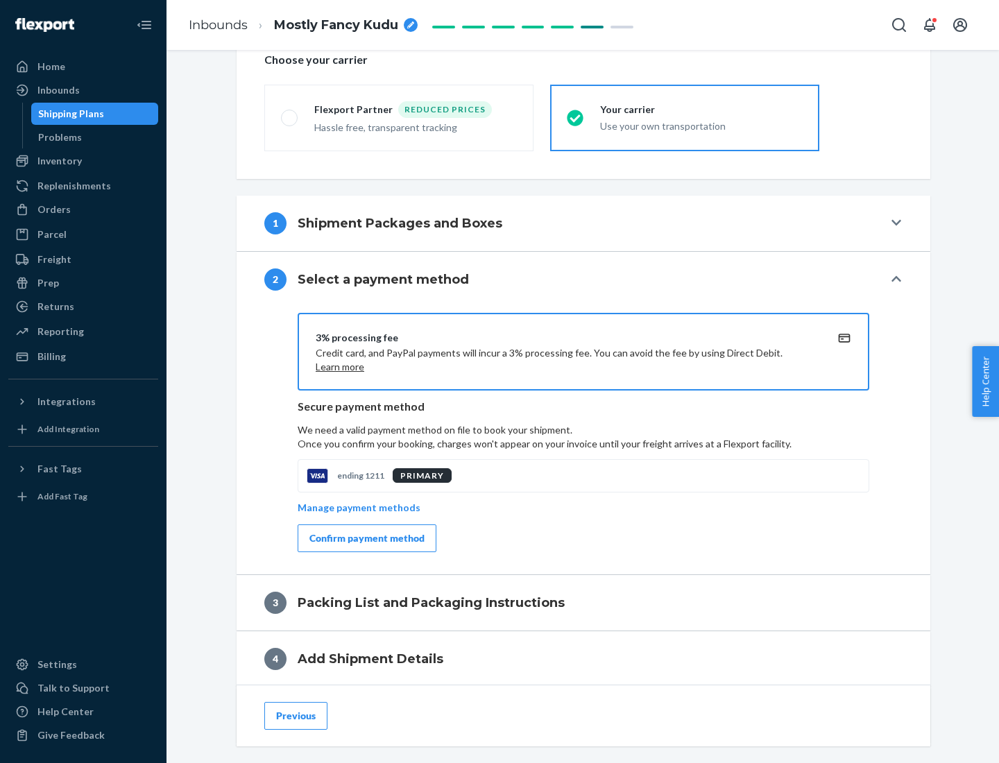
scroll to position [497, 0]
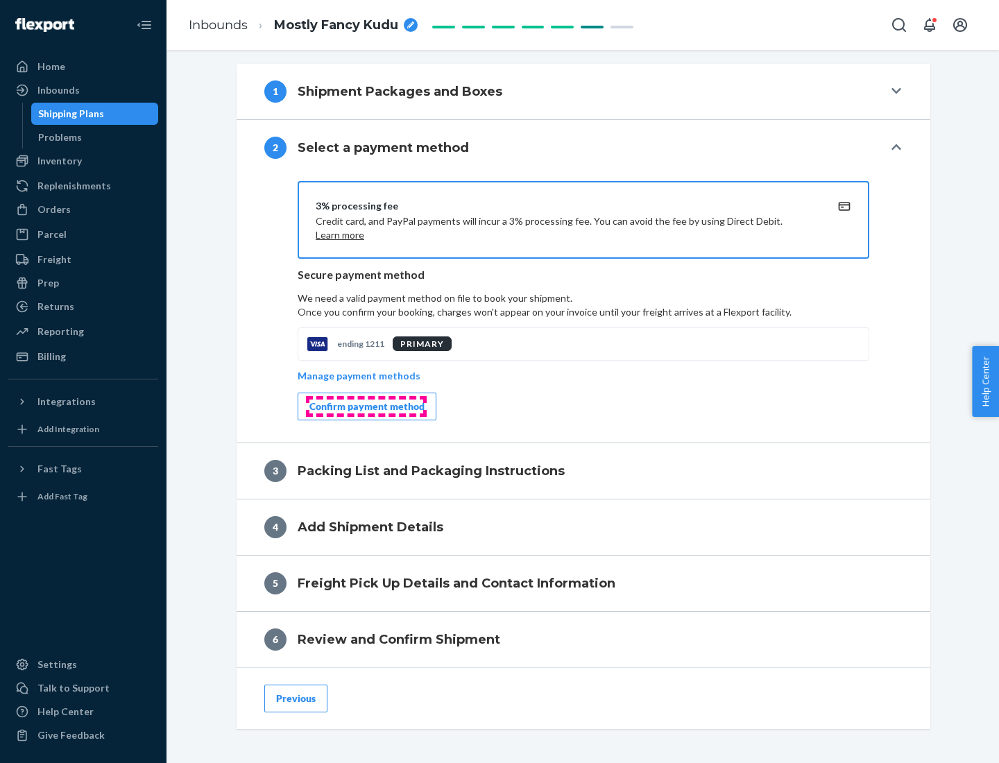
click at [366, 407] on div "Confirm payment method" at bounding box center [366, 407] width 115 height 14
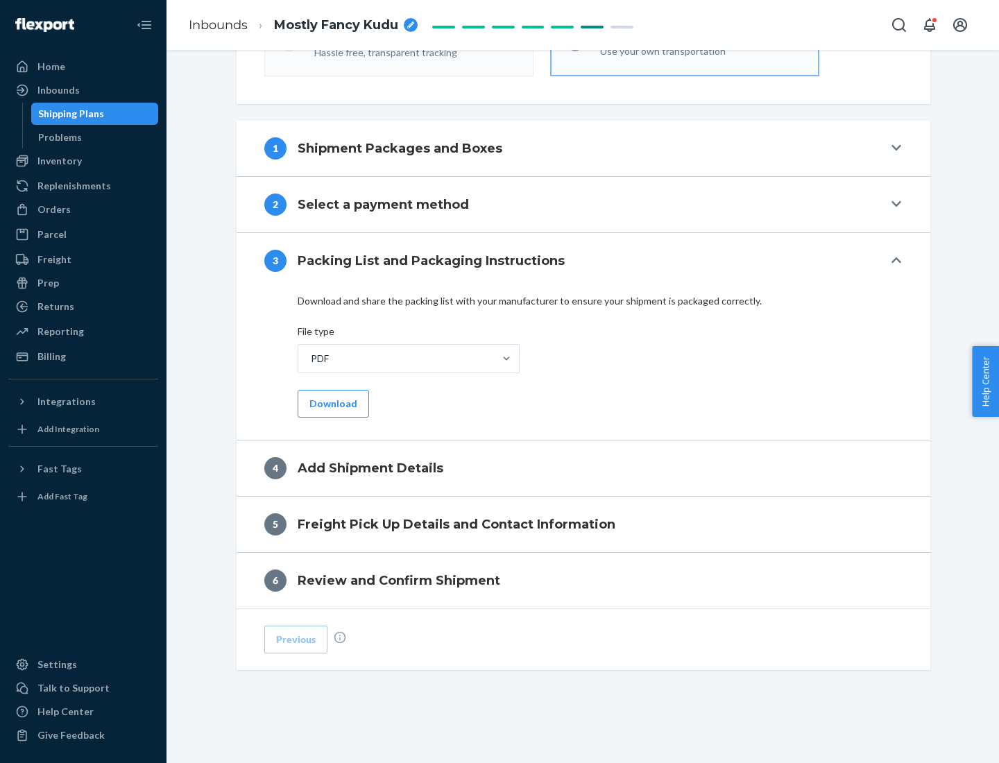
scroll to position [438, 0]
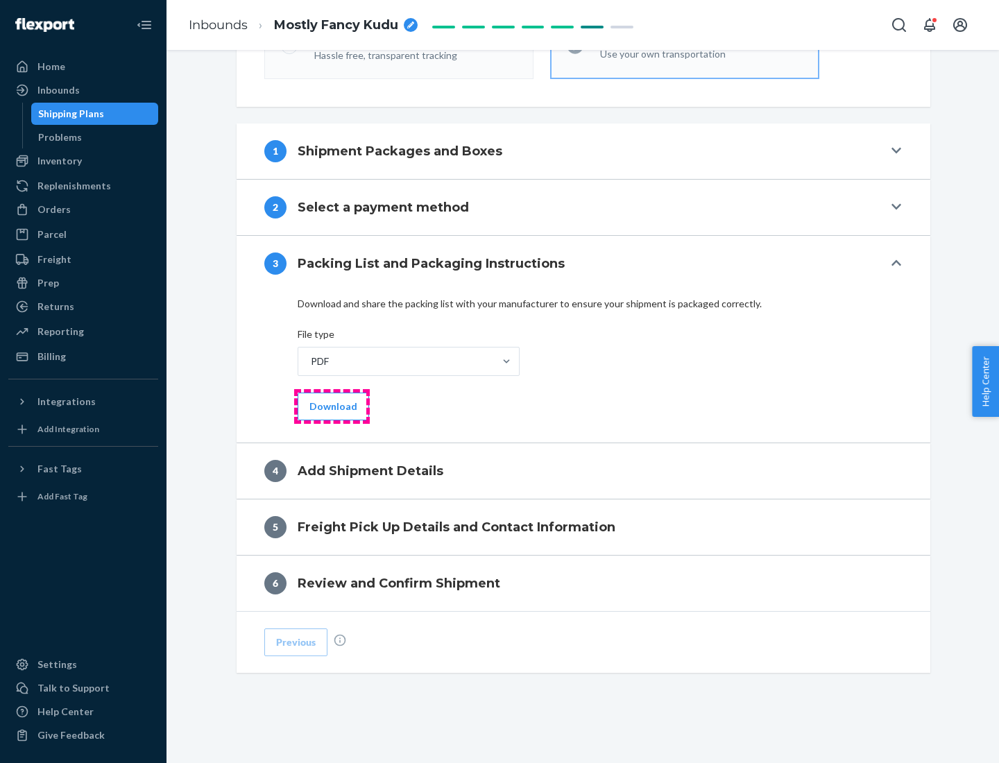
click at [332, 406] on button "Download" at bounding box center [333, 407] width 71 height 28
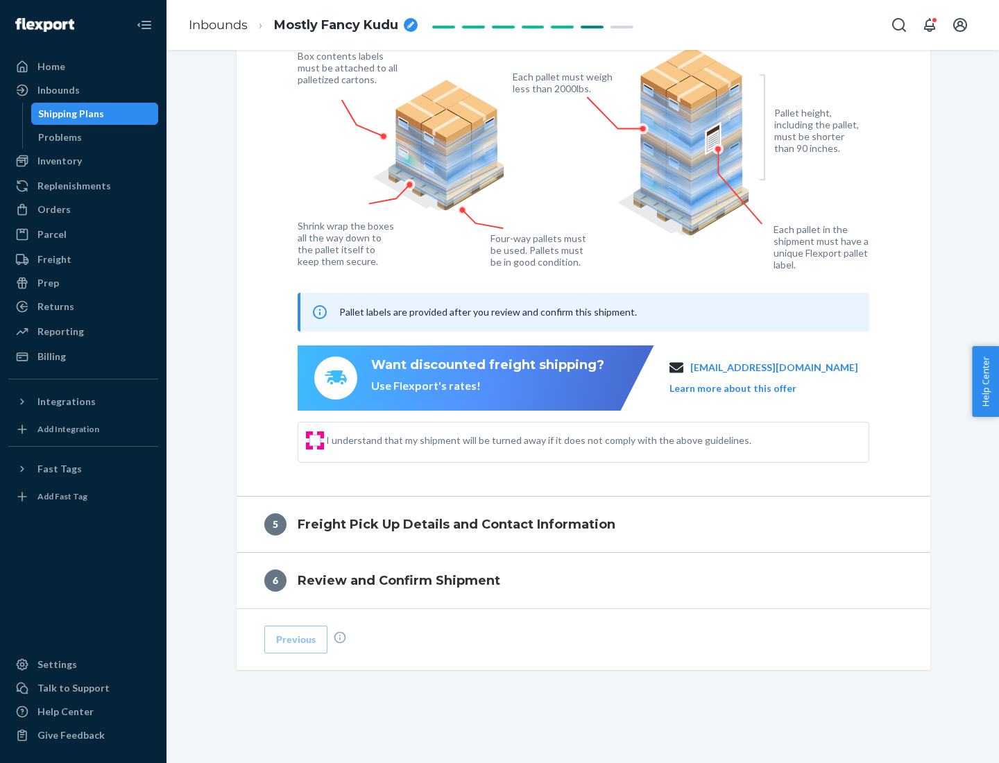
click at [315, 440] on input "I understand that my shipment will be turned away if it does not comply with th…" at bounding box center [314, 440] width 11 height 11
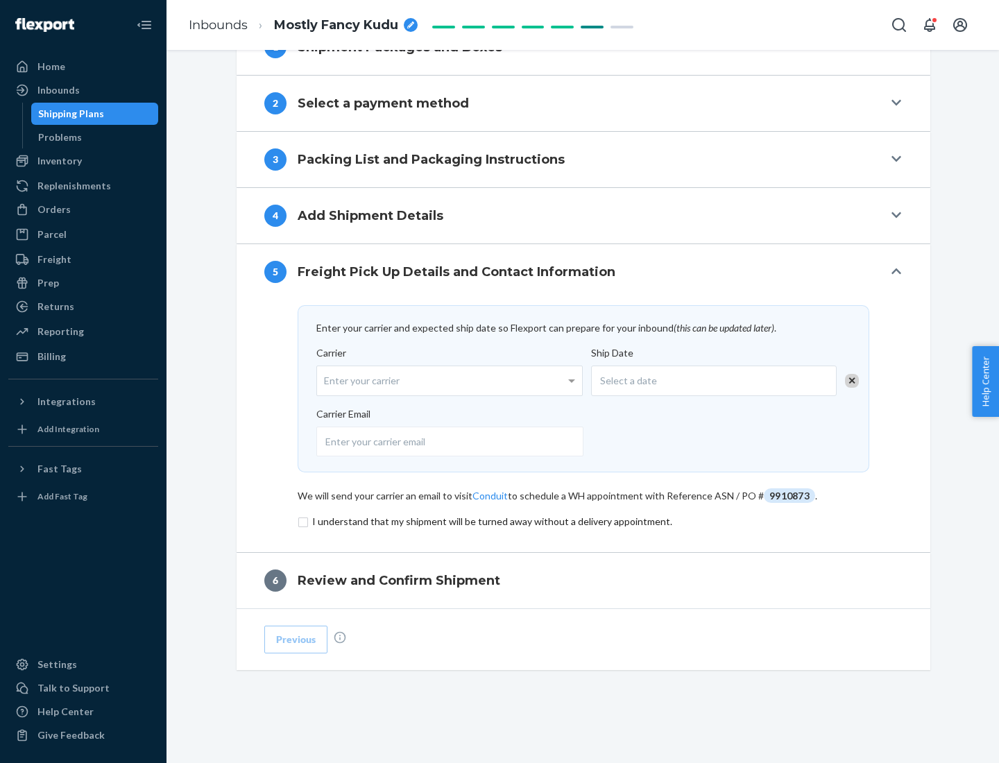
scroll to position [542, 0]
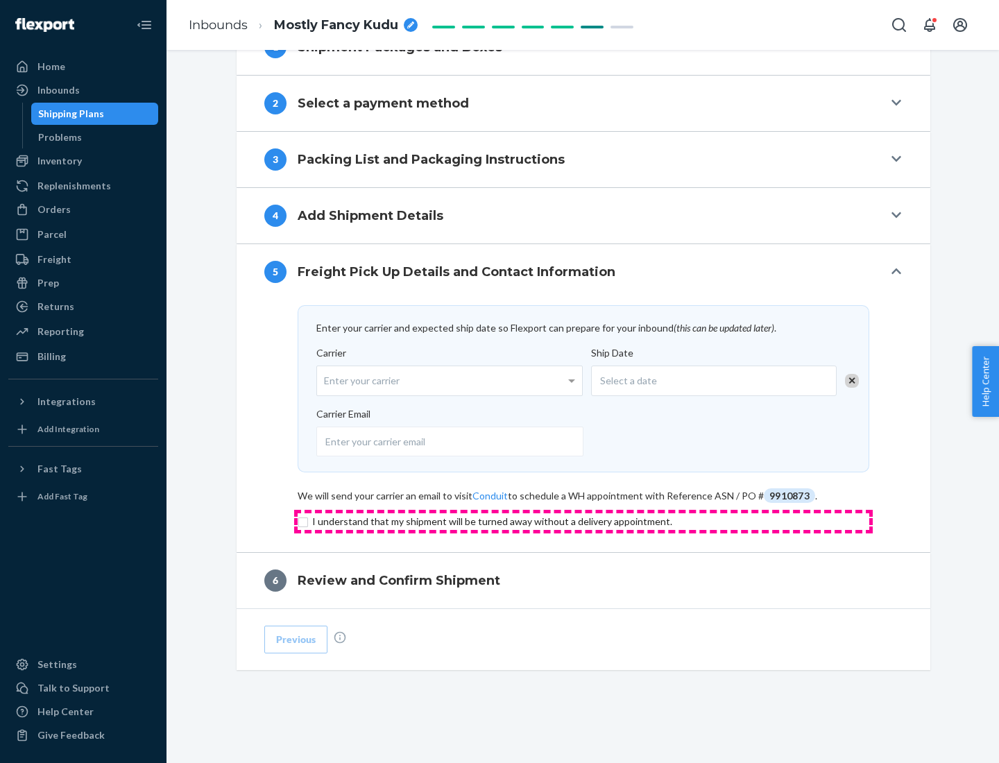
click at [584, 521] on input "checkbox" at bounding box center [584, 521] width 572 height 17
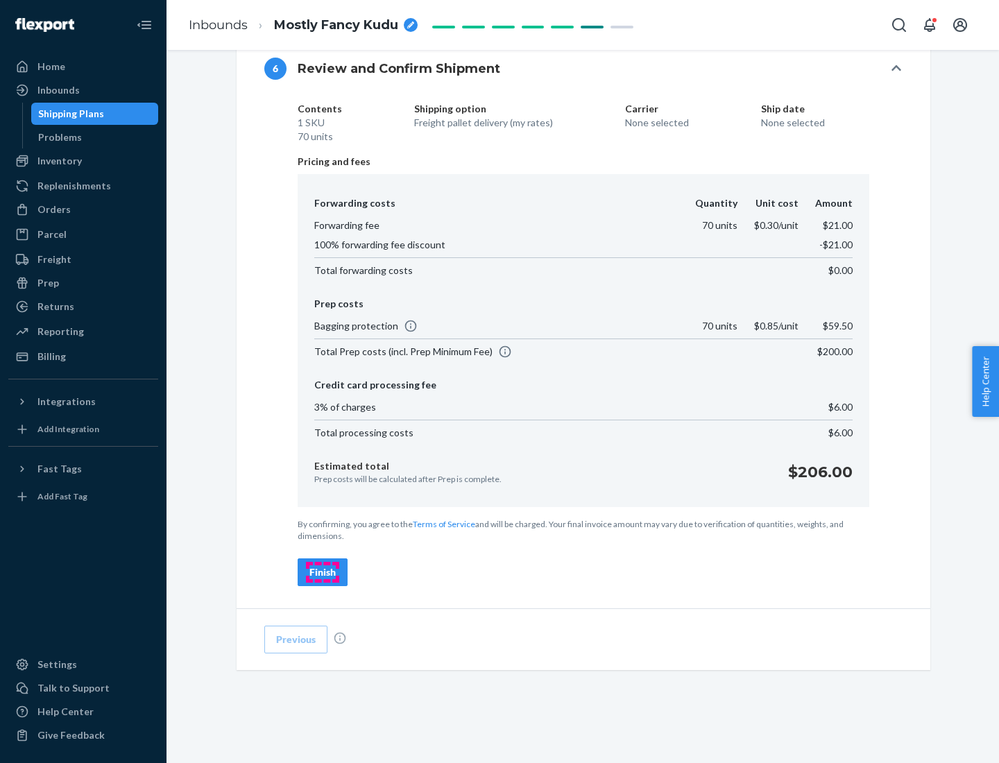
click at [323, 572] on div "Finish" at bounding box center [322, 572] width 26 height 14
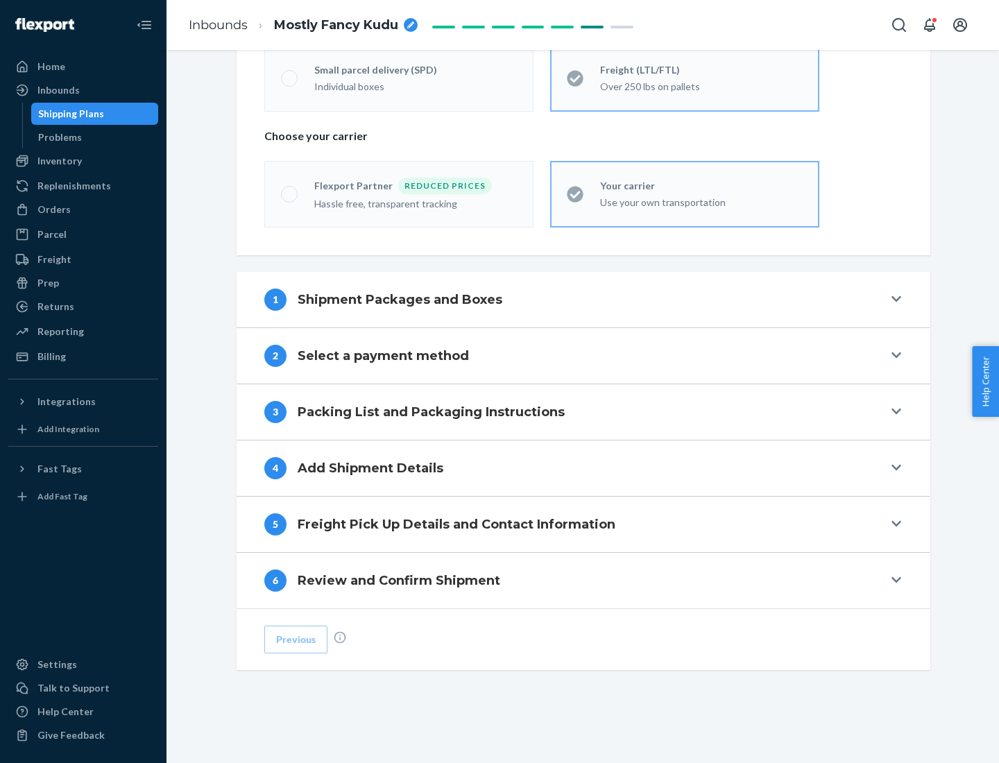
scroll to position [289, 0]
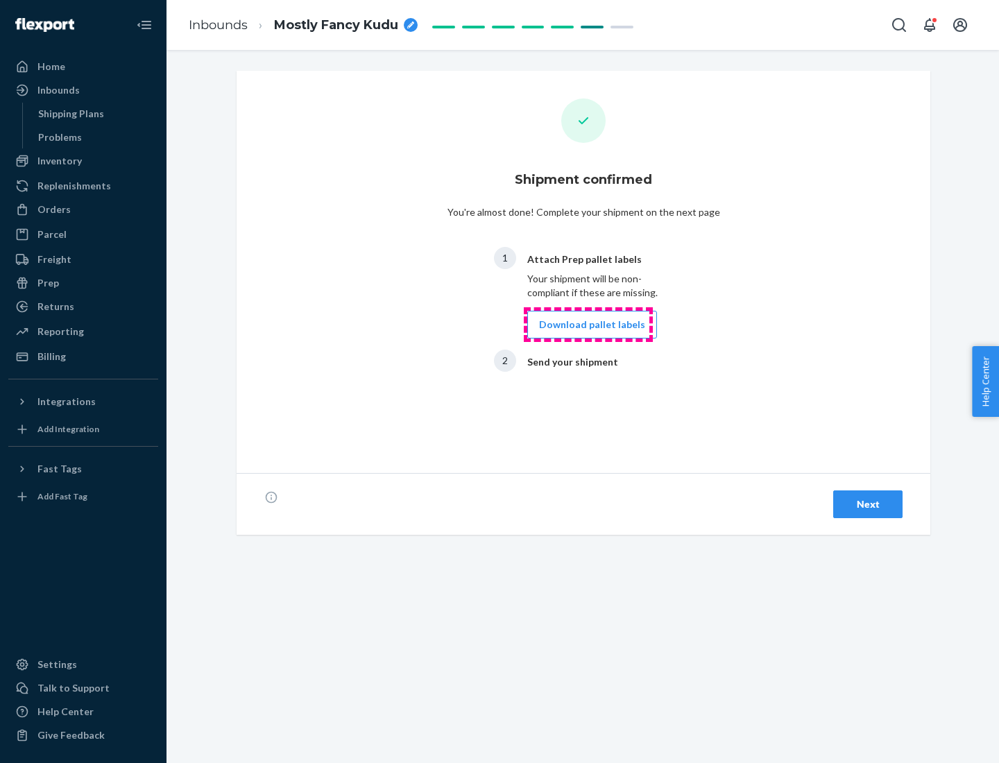
click at [588, 325] on button "Download pallet labels" at bounding box center [592, 325] width 130 height 28
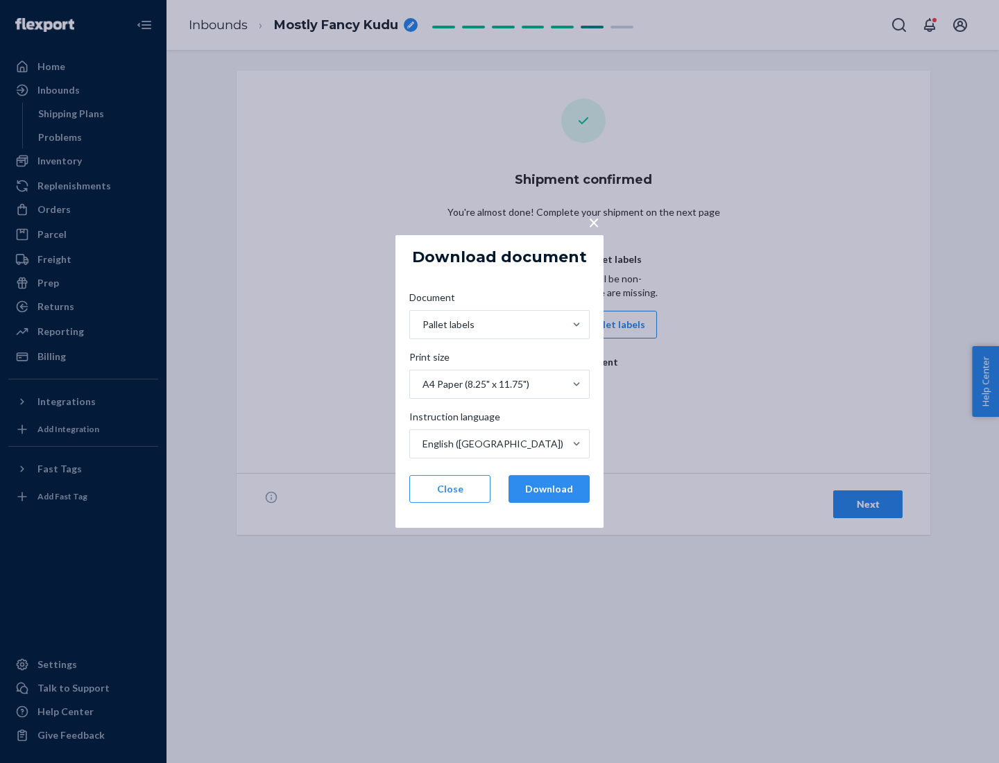
click at [549, 489] on button "Download" at bounding box center [549, 489] width 81 height 28
click at [593, 221] on span "×" at bounding box center [593, 222] width 11 height 24
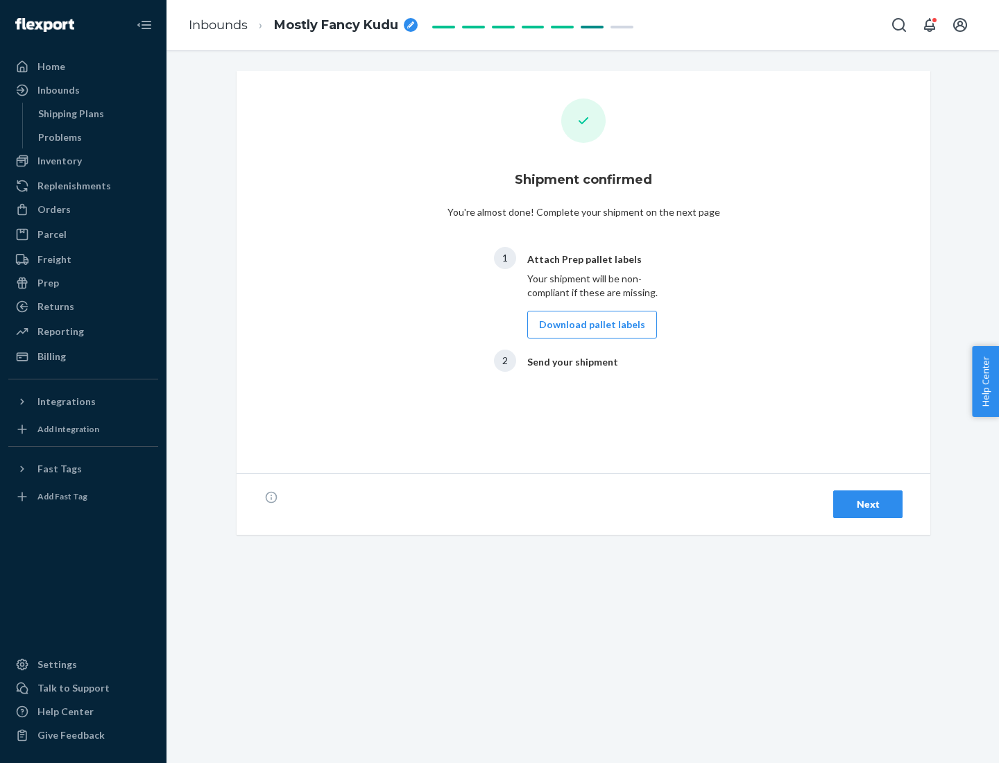
click at [868, 504] on div "Next" at bounding box center [868, 504] width 46 height 14
